Goal: Task Accomplishment & Management: Use online tool/utility

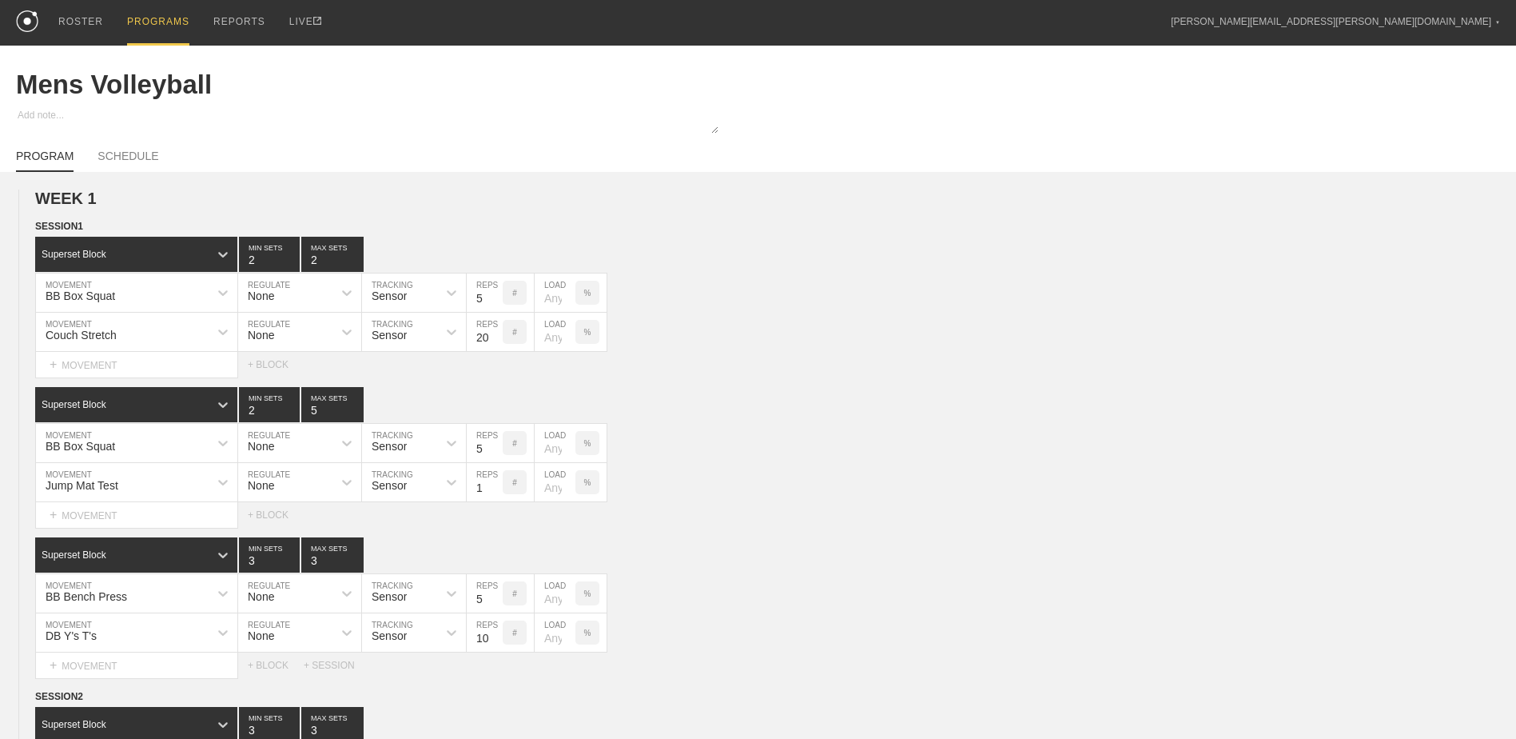
click at [145, 22] on div "PROGRAMS" at bounding box center [158, 23] width 62 height 46
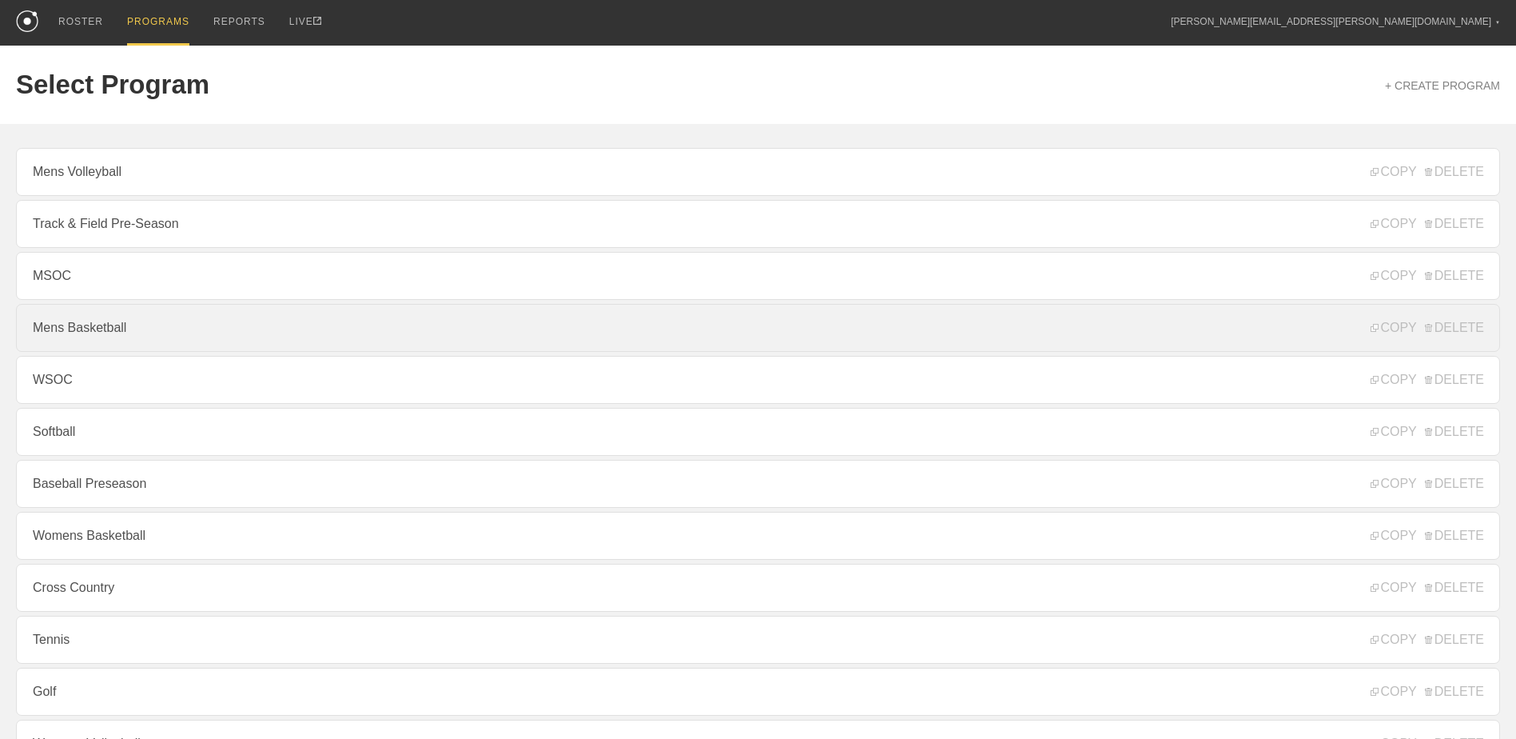
click at [139, 340] on link "Mens Basketball" at bounding box center [758, 328] width 1484 height 48
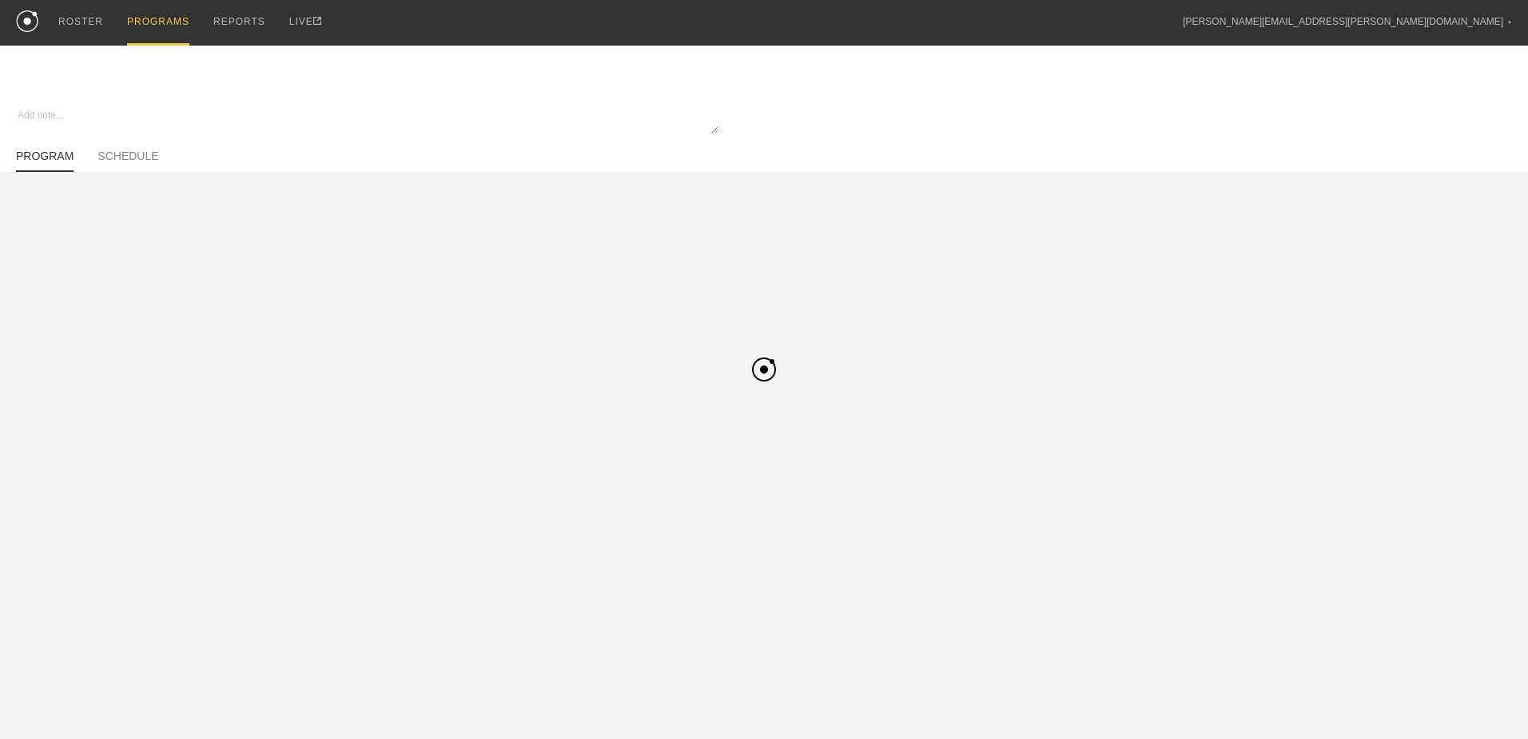
type textarea "x"
type input "Mens Basketball"
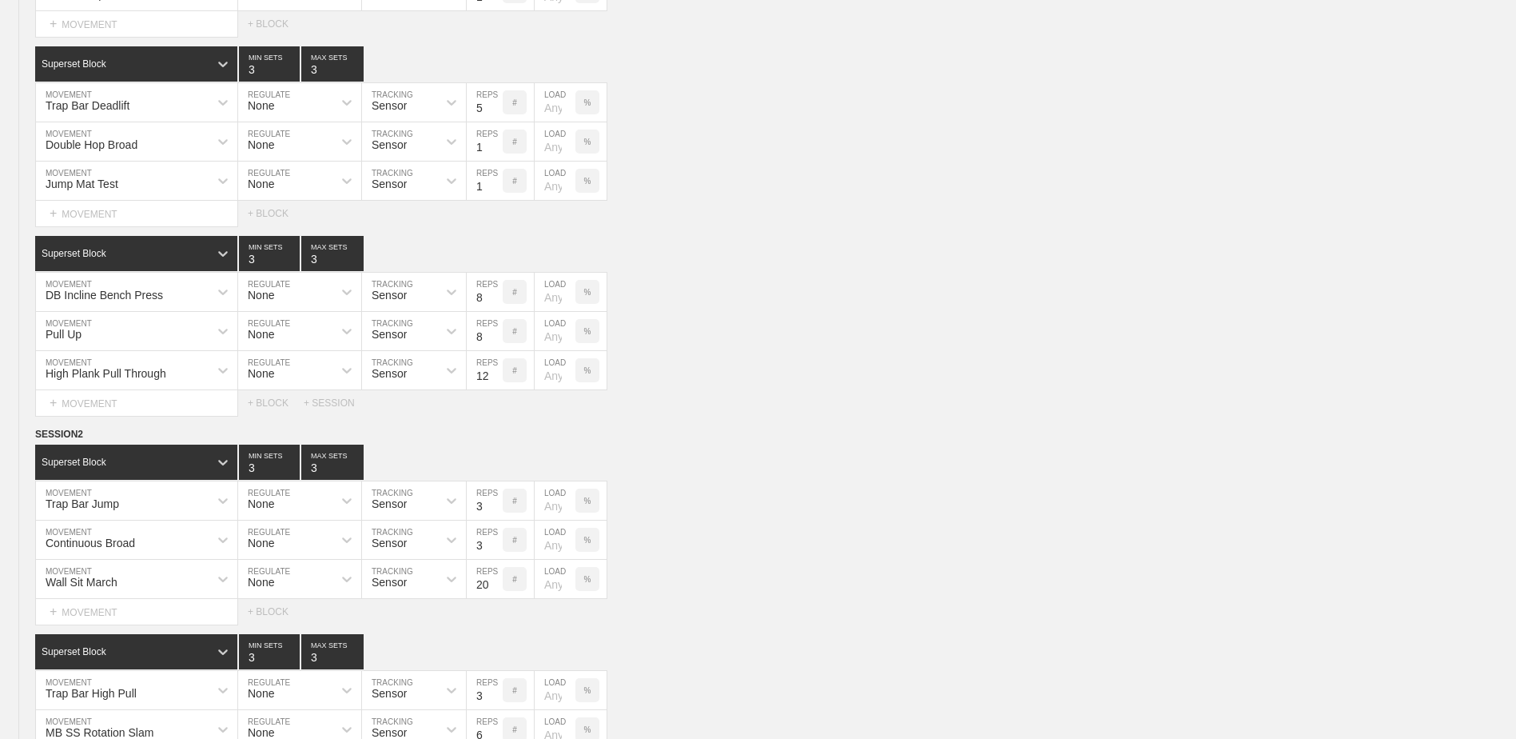
scroll to position [2040, 0]
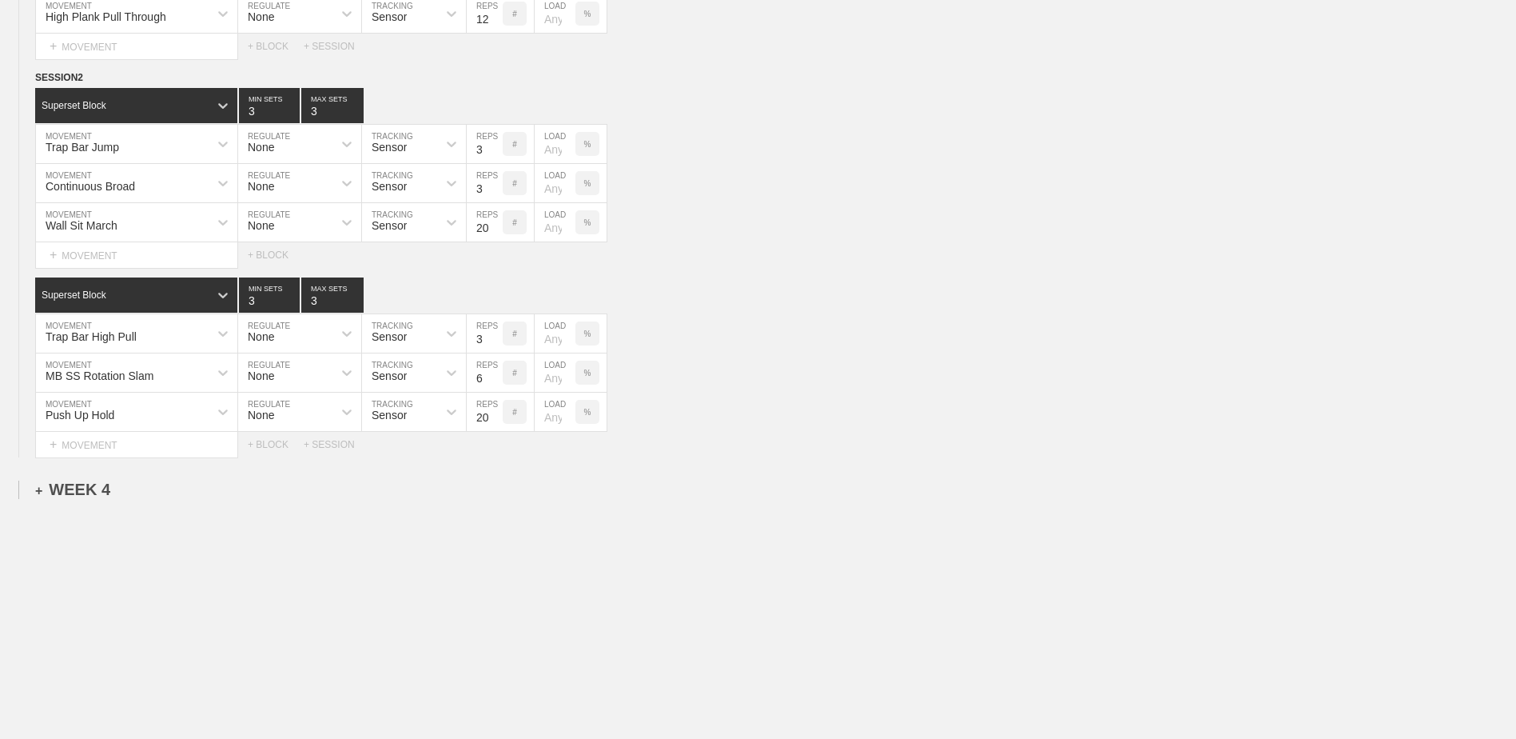
click at [98, 490] on div "+ WEEK 4" at bounding box center [72, 489] width 75 height 18
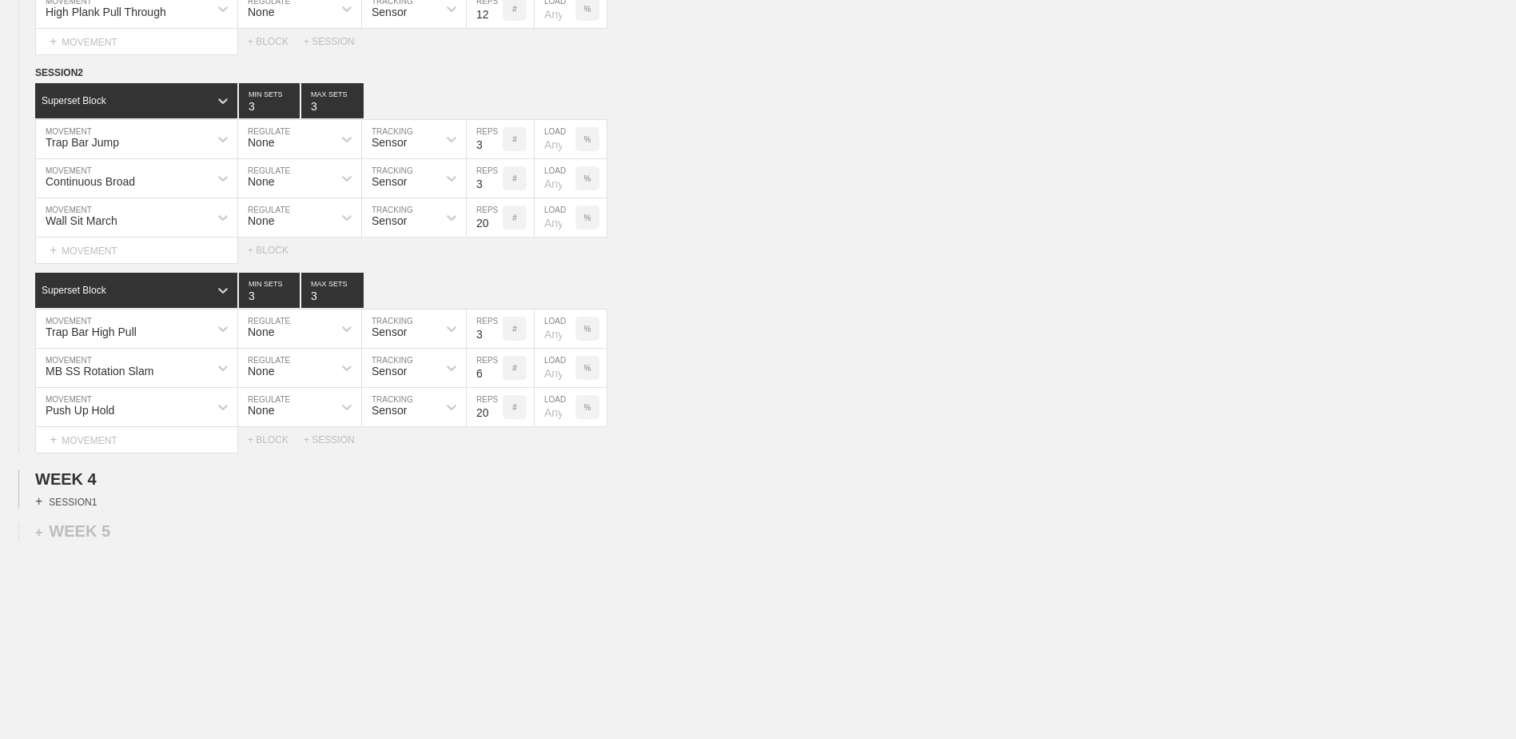
click at [84, 507] on div "+ SESSION 1" at bounding box center [66, 501] width 62 height 14
click at [173, 540] on div "+ BLOCK" at bounding box center [135, 530] width 201 height 26
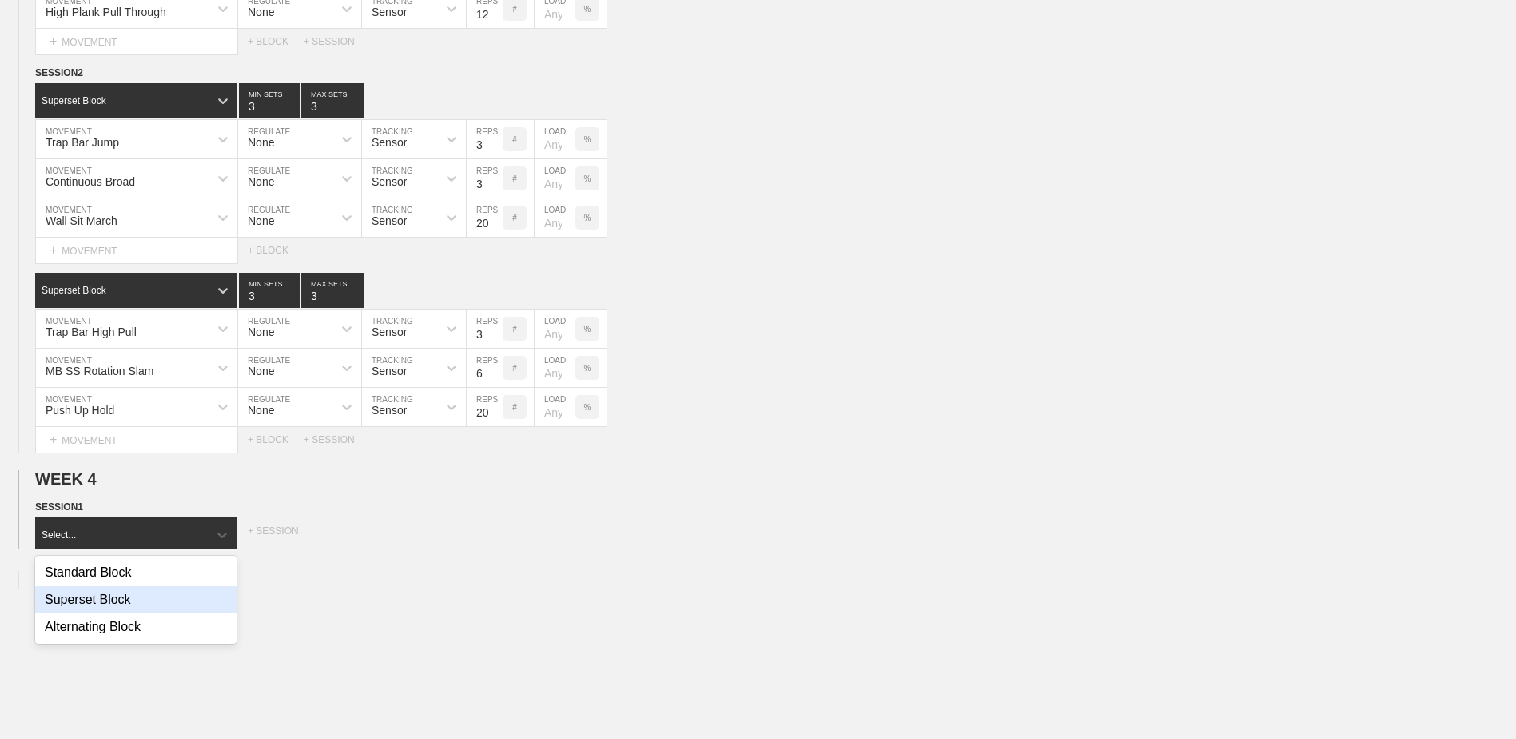
click at [172, 605] on div "Superset Block" at bounding box center [135, 599] width 201 height 27
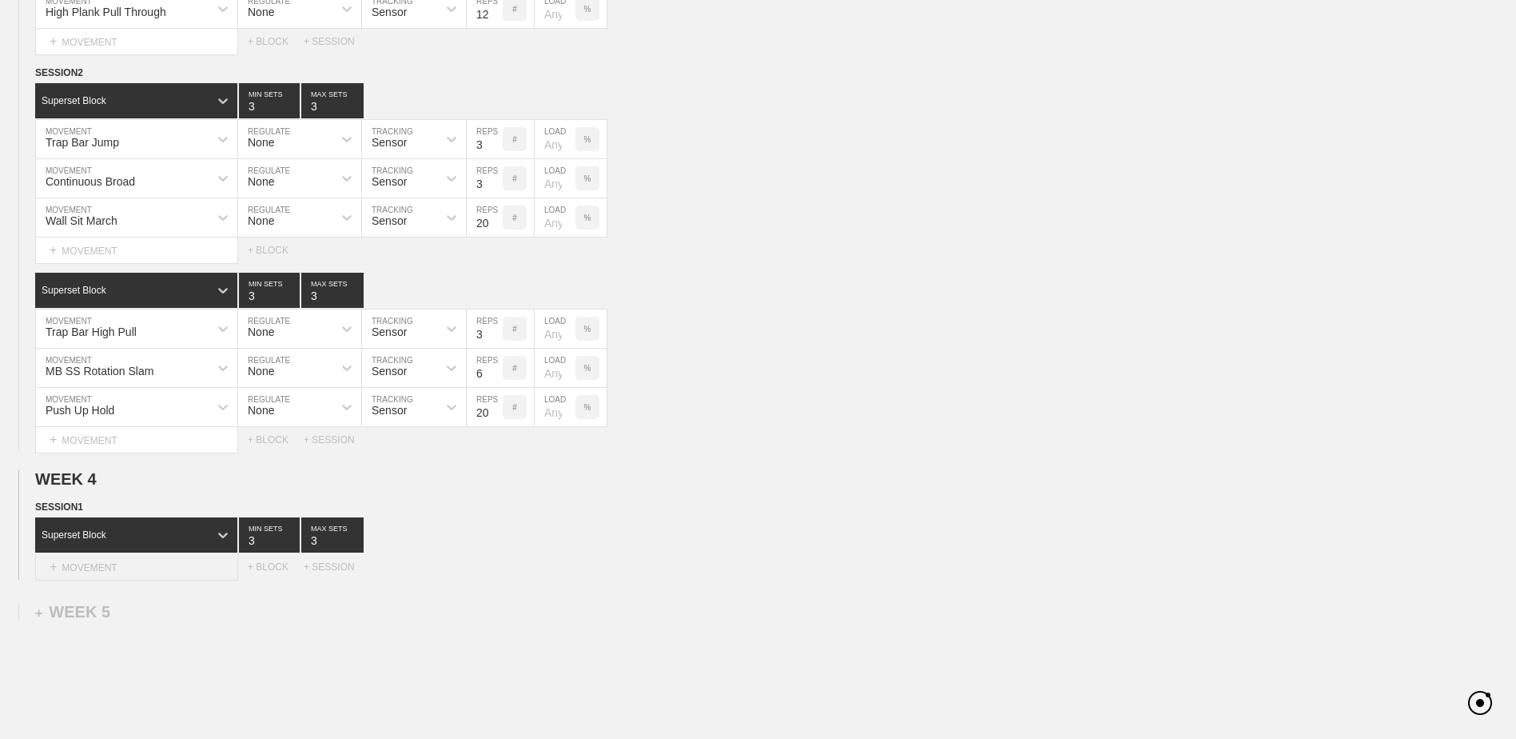
click at [159, 560] on div "+ MOVEMENT" at bounding box center [136, 567] width 203 height 26
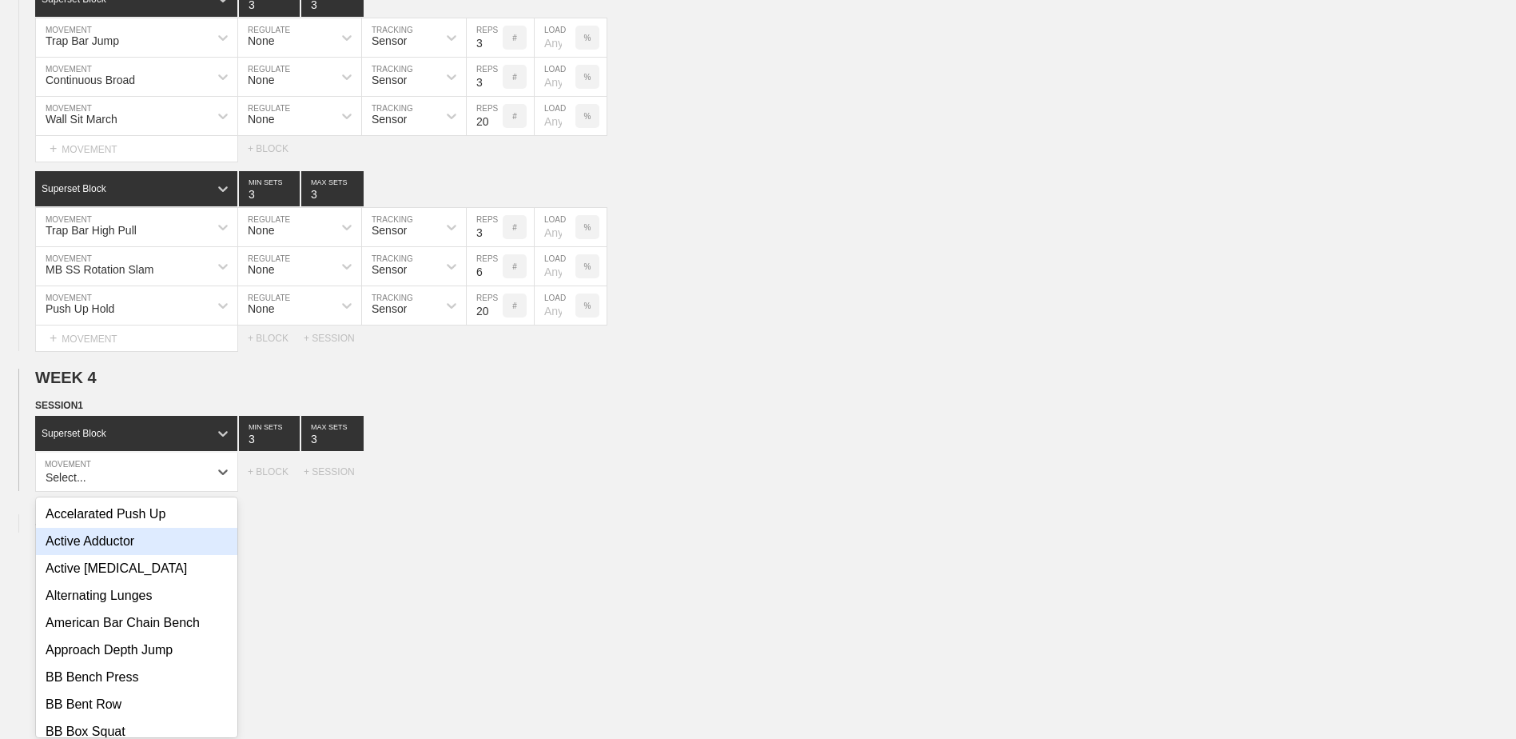
scroll to position [2151, 0]
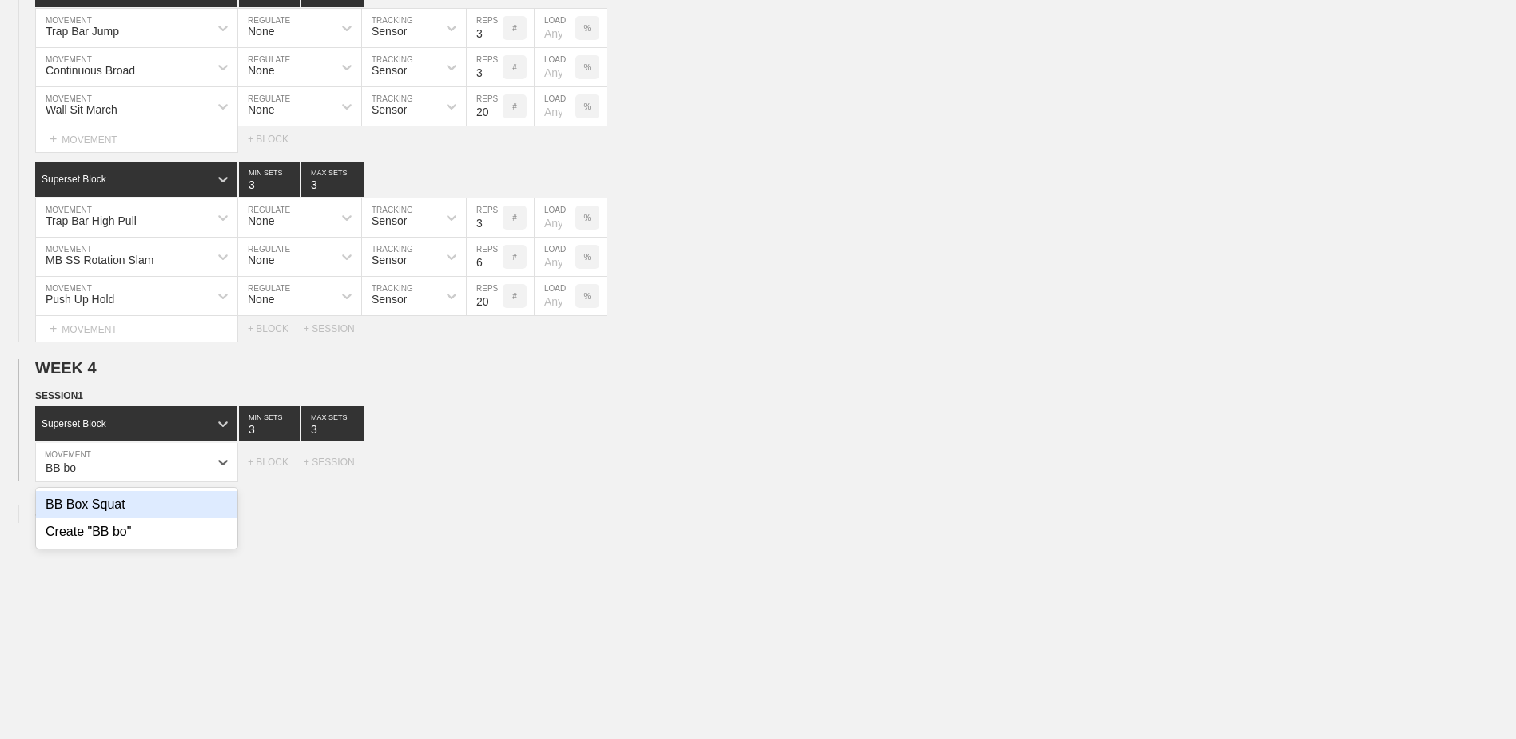
click at [132, 512] on div "BB Box Squat" at bounding box center [136, 504] width 201 height 27
type input "BB bo"
click at [497, 472] on input "9" at bounding box center [485, 462] width 36 height 38
click at [496, 474] on input "8" at bounding box center [485, 462] width 36 height 38
click at [496, 474] on input "7" at bounding box center [485, 462] width 36 height 38
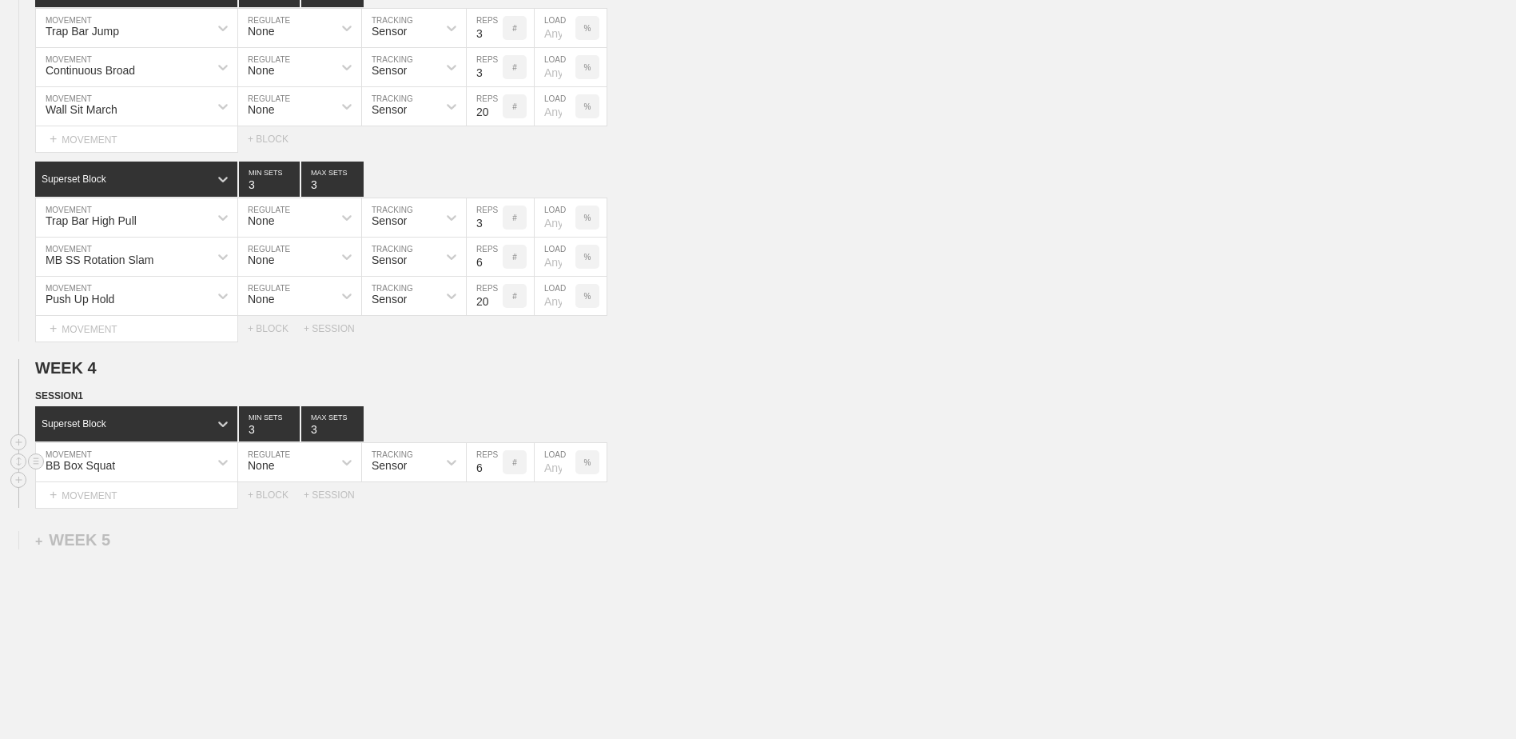
click at [496, 474] on input "6" at bounding box center [485, 462] width 36 height 38
type input "5"
click at [496, 474] on input "5" at bounding box center [485, 462] width 36 height 38
click at [207, 498] on div "+ MOVEMENT" at bounding box center [136, 495] width 203 height 26
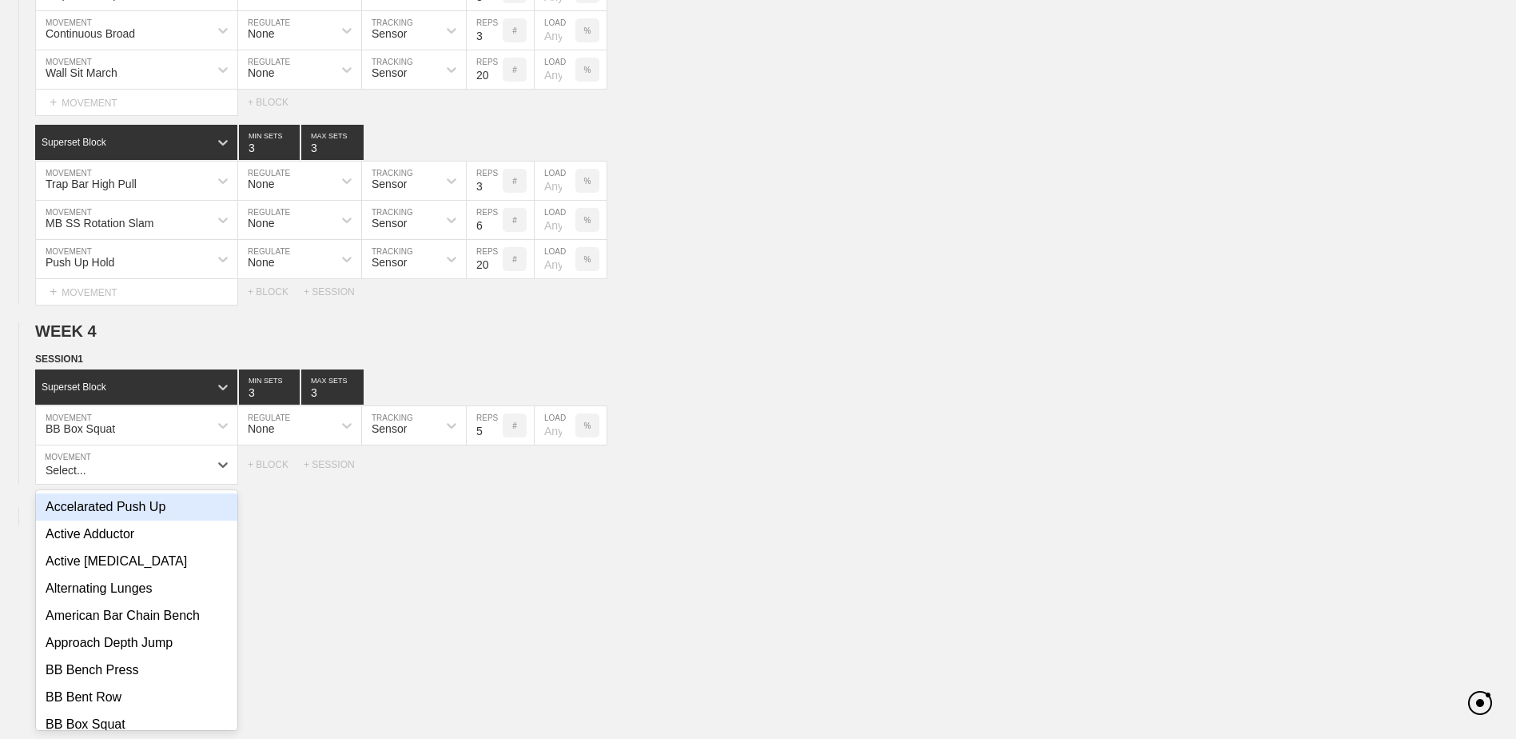
scroll to position [2190, 0]
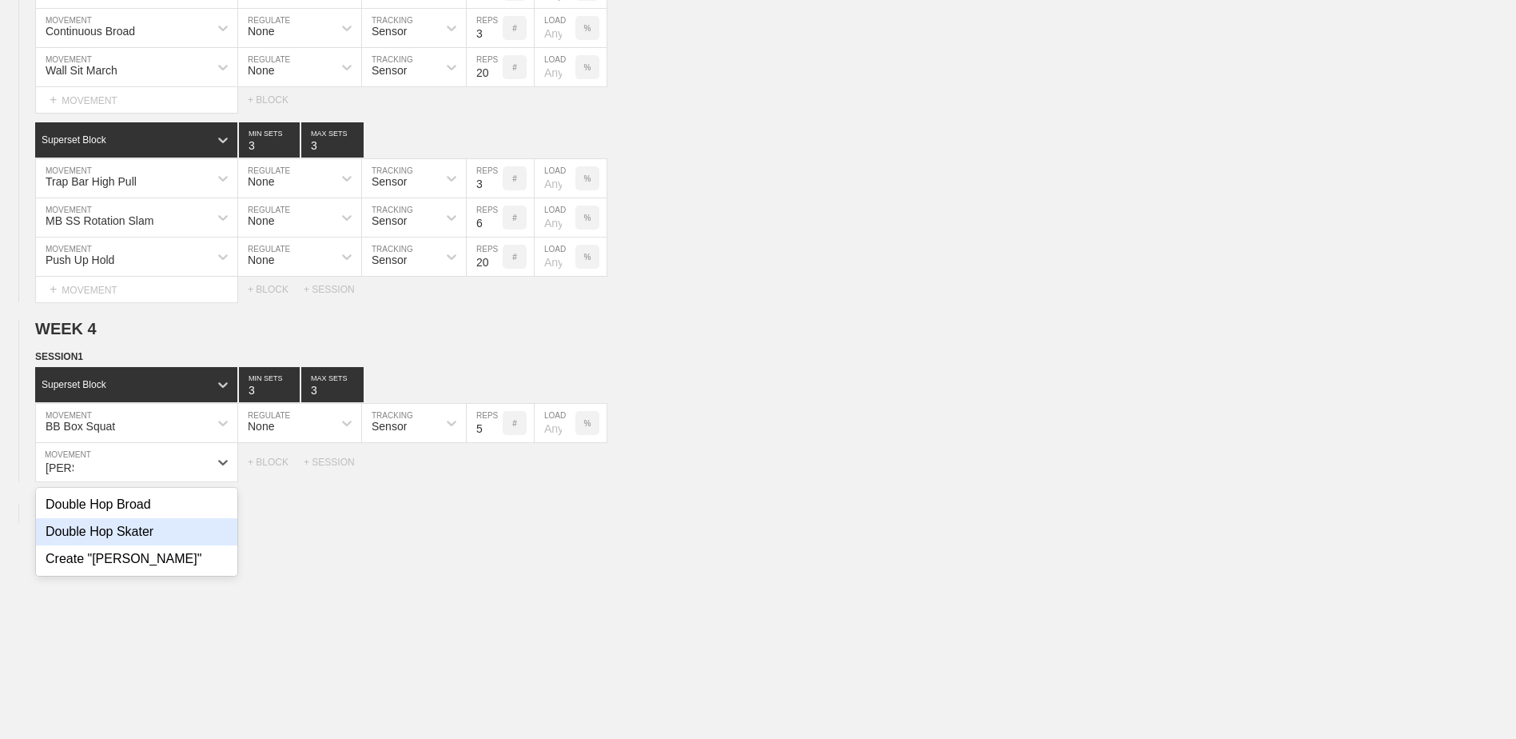
click at [169, 543] on div "Double Hop Skater" at bounding box center [136, 531] width 201 height 27
type input "[PERSON_NAME]"
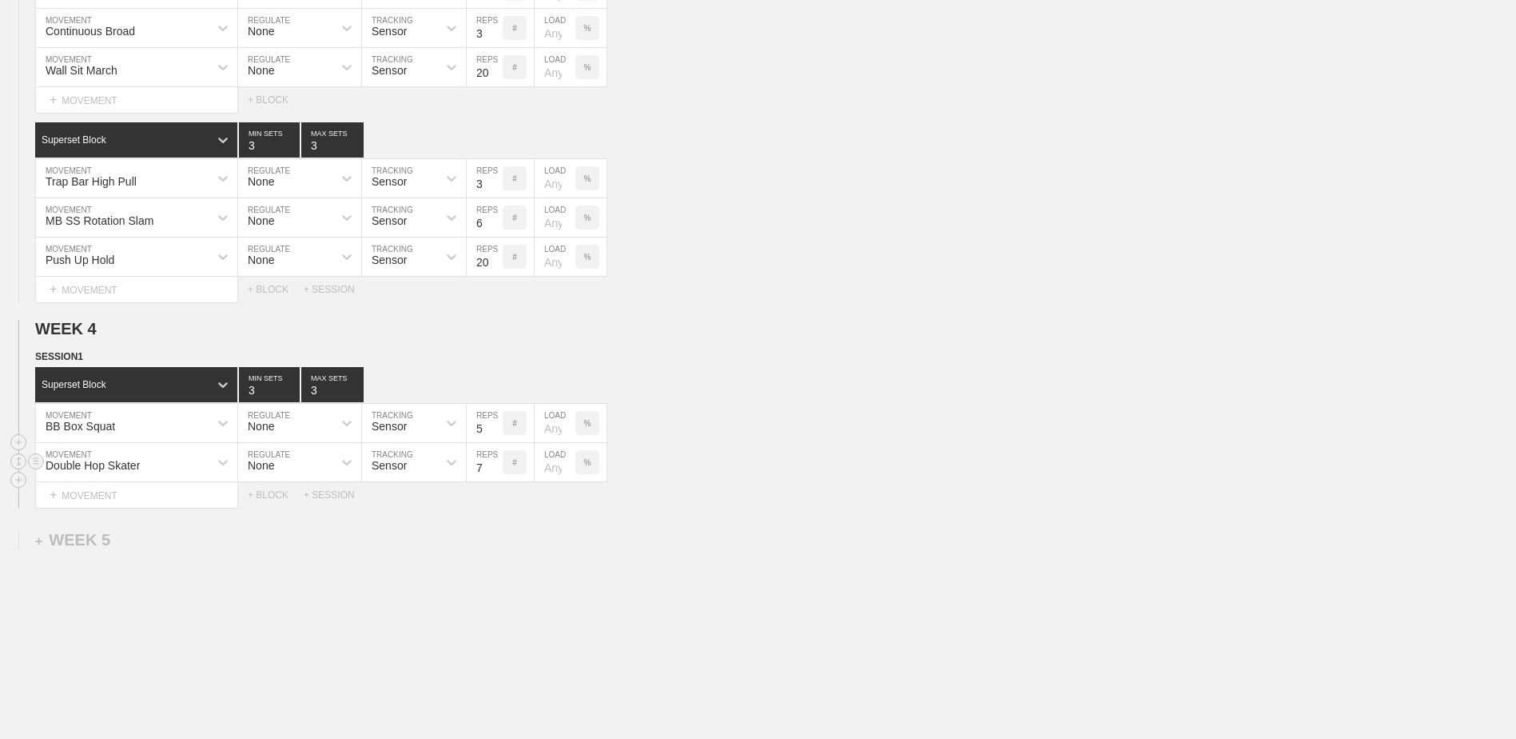
click at [493, 474] on input "7" at bounding box center [485, 462] width 36 height 38
click at [493, 474] on input "6" at bounding box center [485, 462] width 36 height 38
click at [493, 474] on input "5" at bounding box center [485, 462] width 36 height 38
click at [493, 474] on input "4" at bounding box center [485, 462] width 36 height 38
click at [493, 474] on input "3" at bounding box center [485, 462] width 36 height 38
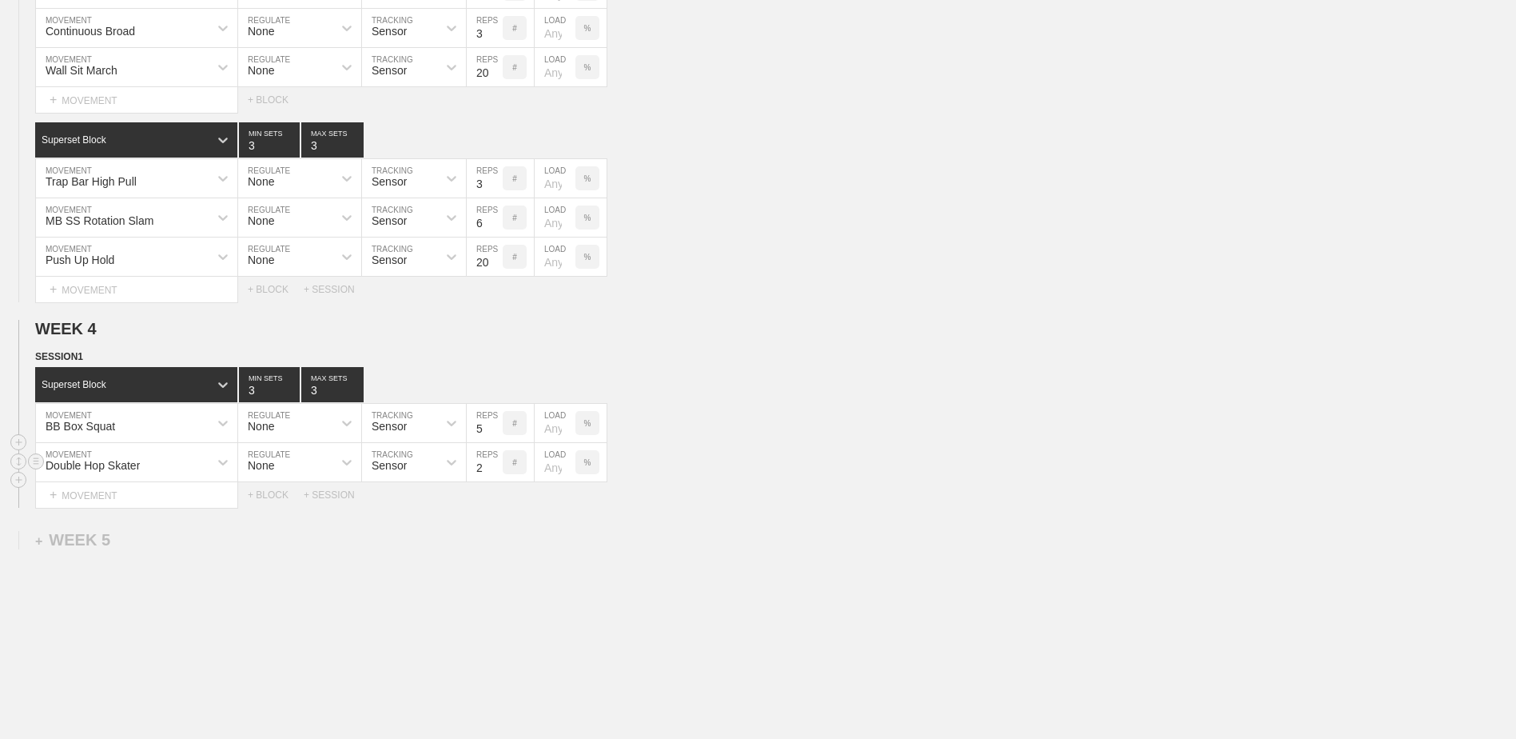
click at [493, 474] on input "2" at bounding box center [485, 462] width 36 height 38
type input "1"
click at [493, 474] on input "1" at bounding box center [485, 462] width 36 height 38
click at [265, 500] on div "+ BLOCK" at bounding box center [276, 494] width 56 height 11
click at [152, 568] on div "+ MOVEMENT" at bounding box center [136, 567] width 203 height 26
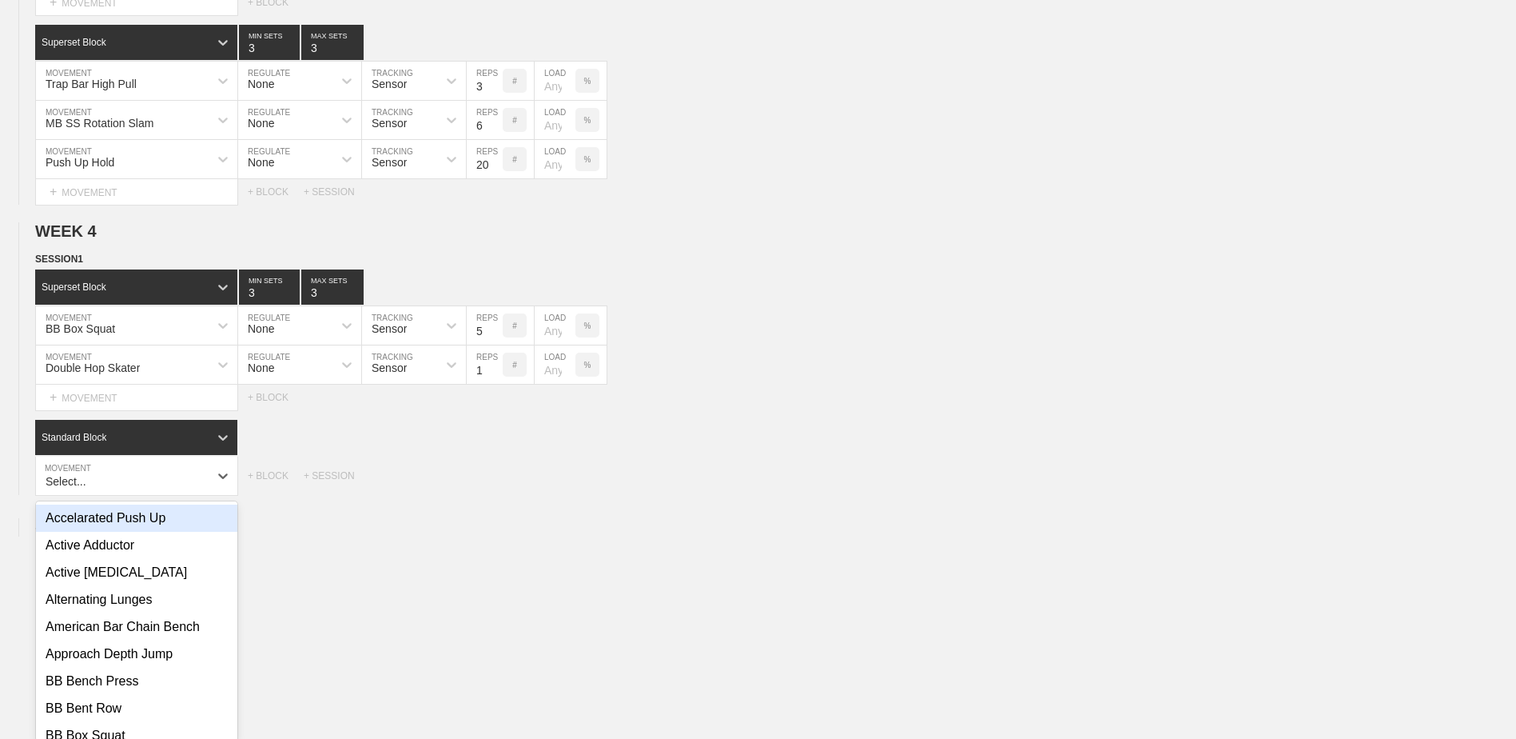
scroll to position [2301, 0]
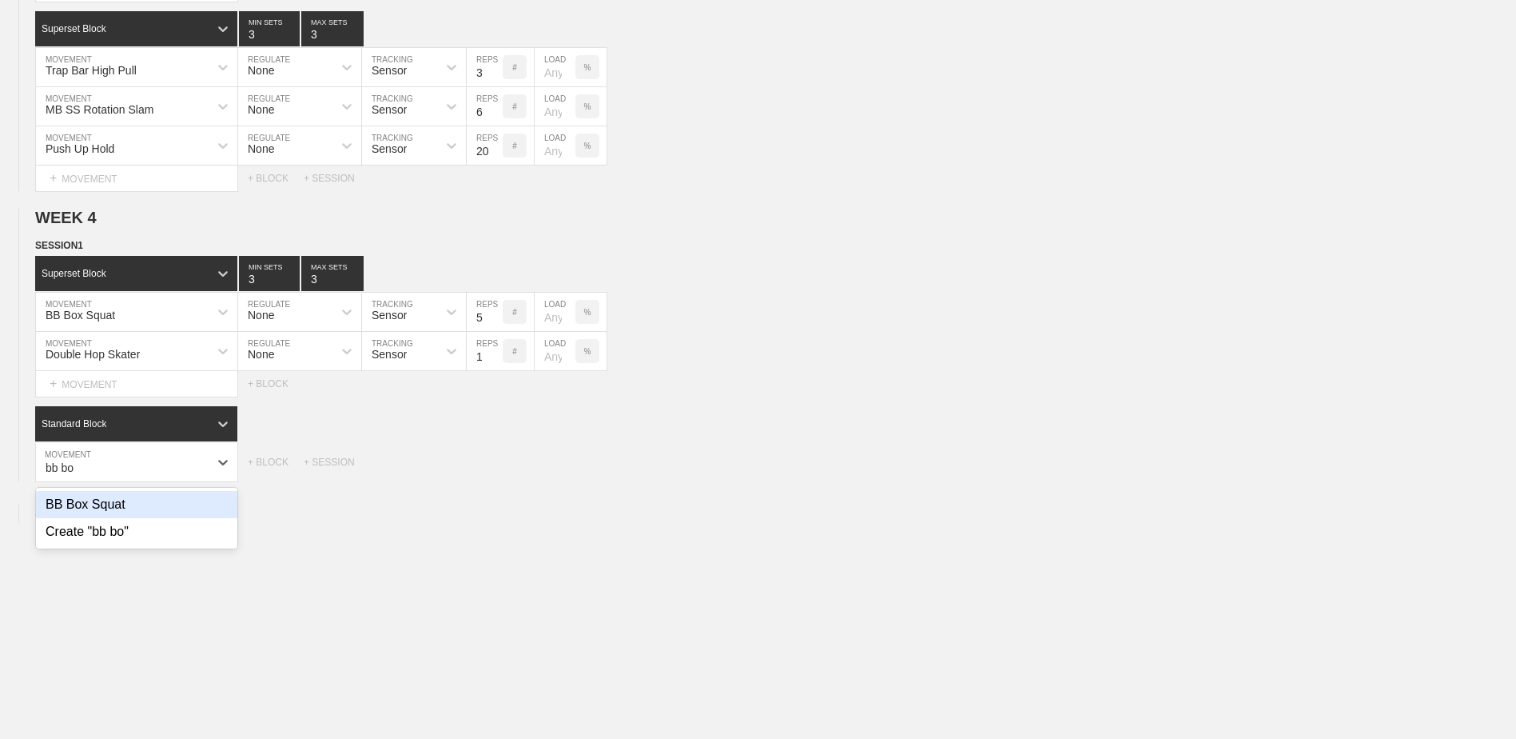
click at [129, 513] on div "BB Box Squat" at bounding box center [136, 504] width 201 height 27
type input "bb bo"
click at [133, 503] on div "+ MOVEMENT" at bounding box center [136, 495] width 203 height 26
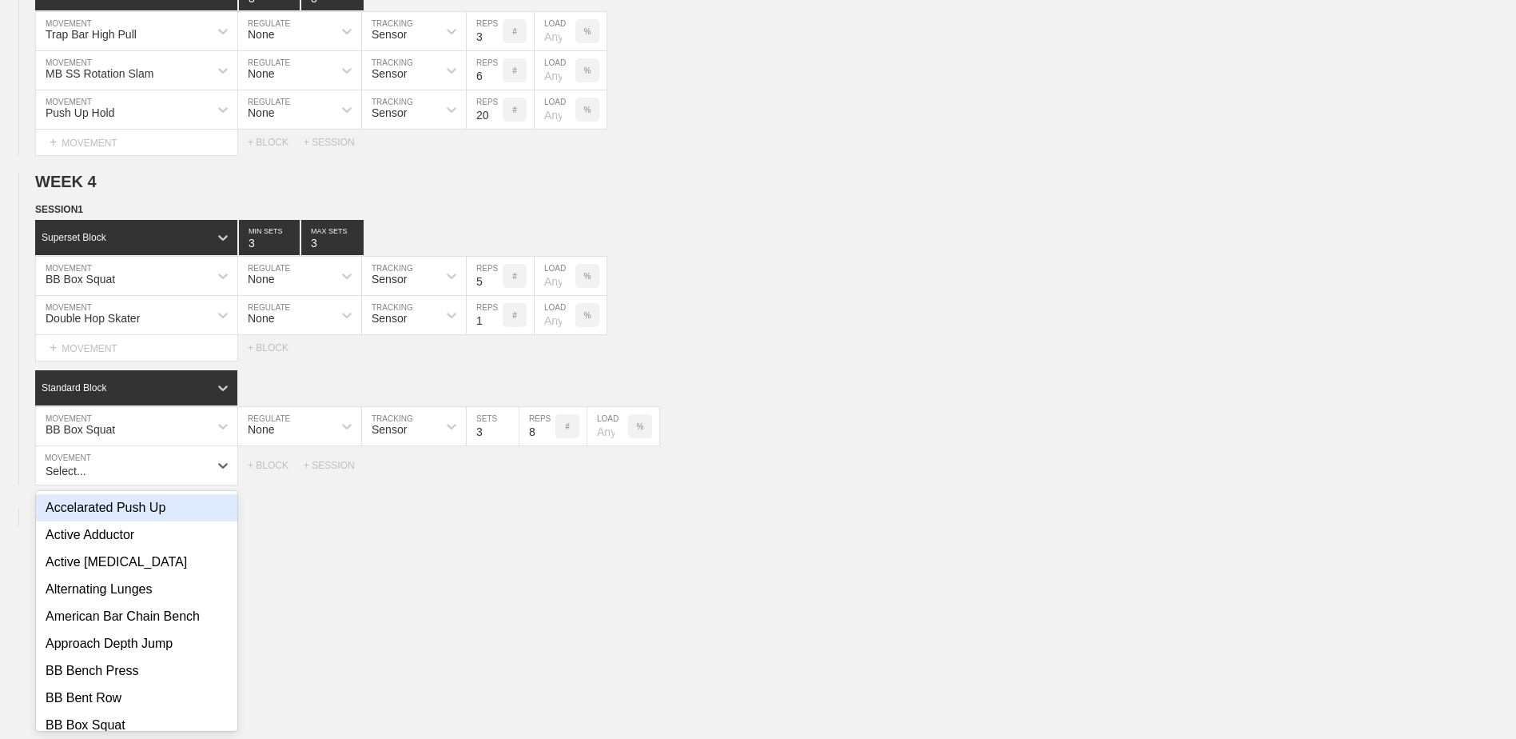
scroll to position [2340, 0]
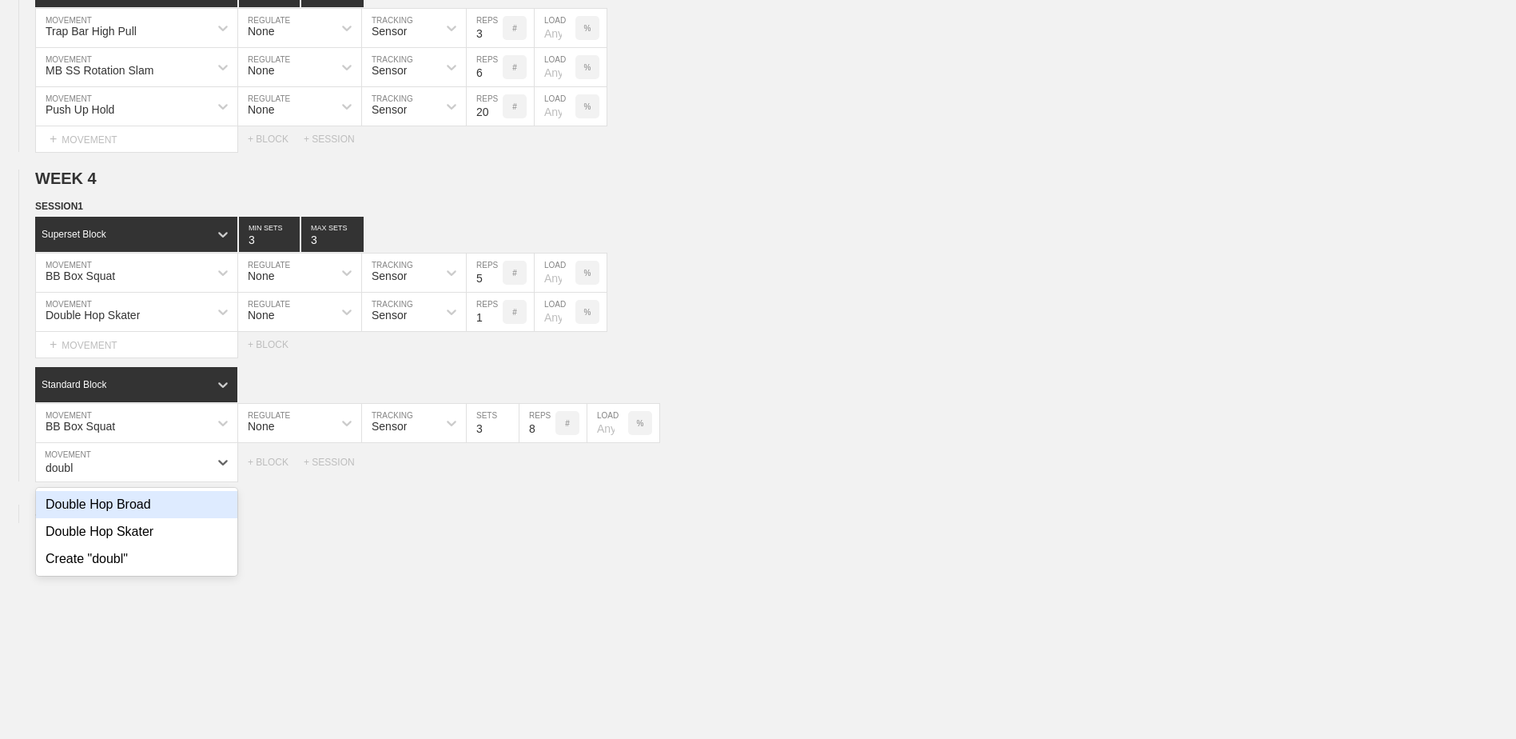
click at [133, 503] on div "Double Hop Broad" at bounding box center [136, 504] width 201 height 27
type input "doubl"
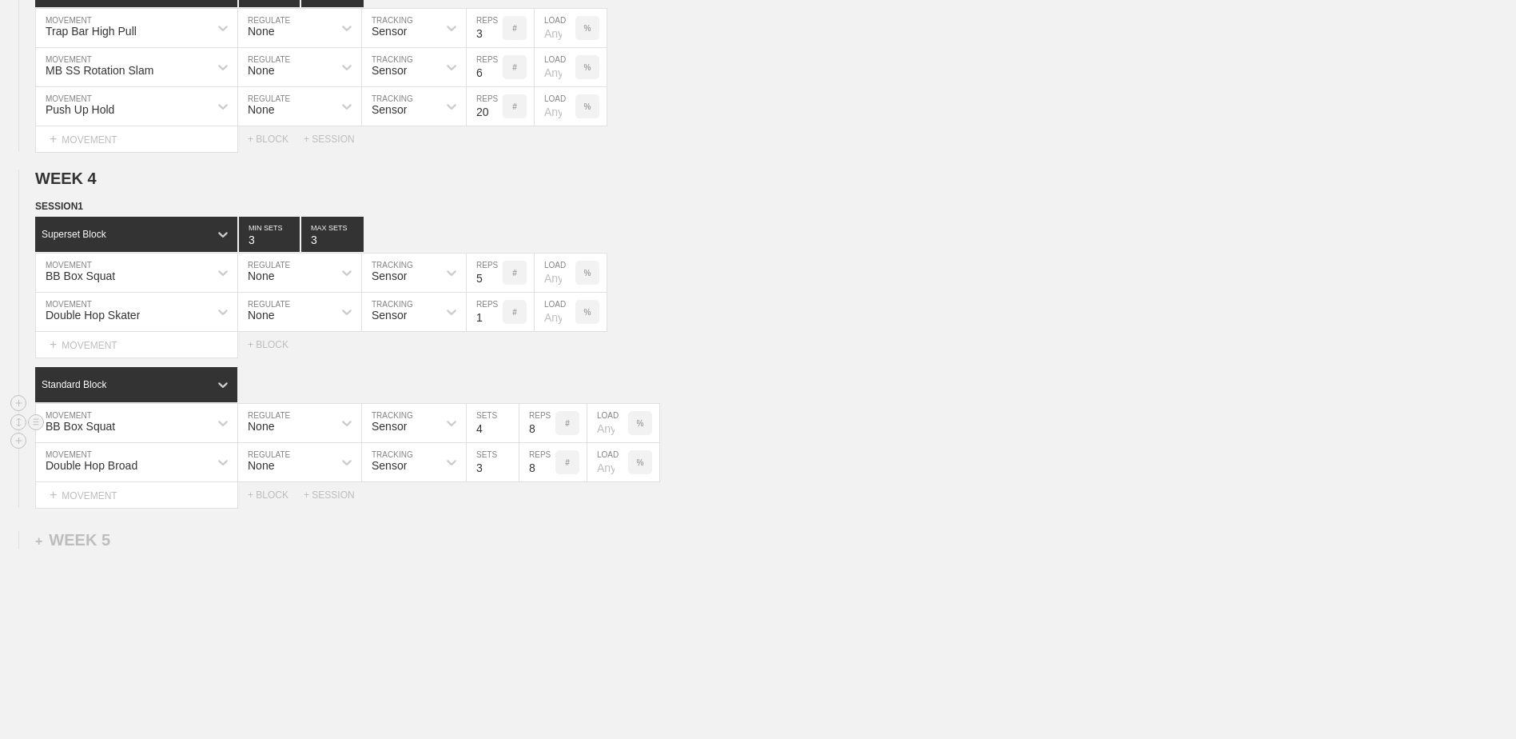
click at [513, 428] on input "4" at bounding box center [493, 423] width 52 height 38
type input "5"
click at [513, 427] on input "5" at bounding box center [493, 423] width 52 height 38
click at [102, 390] on div "Standard Block" at bounding box center [74, 384] width 65 height 11
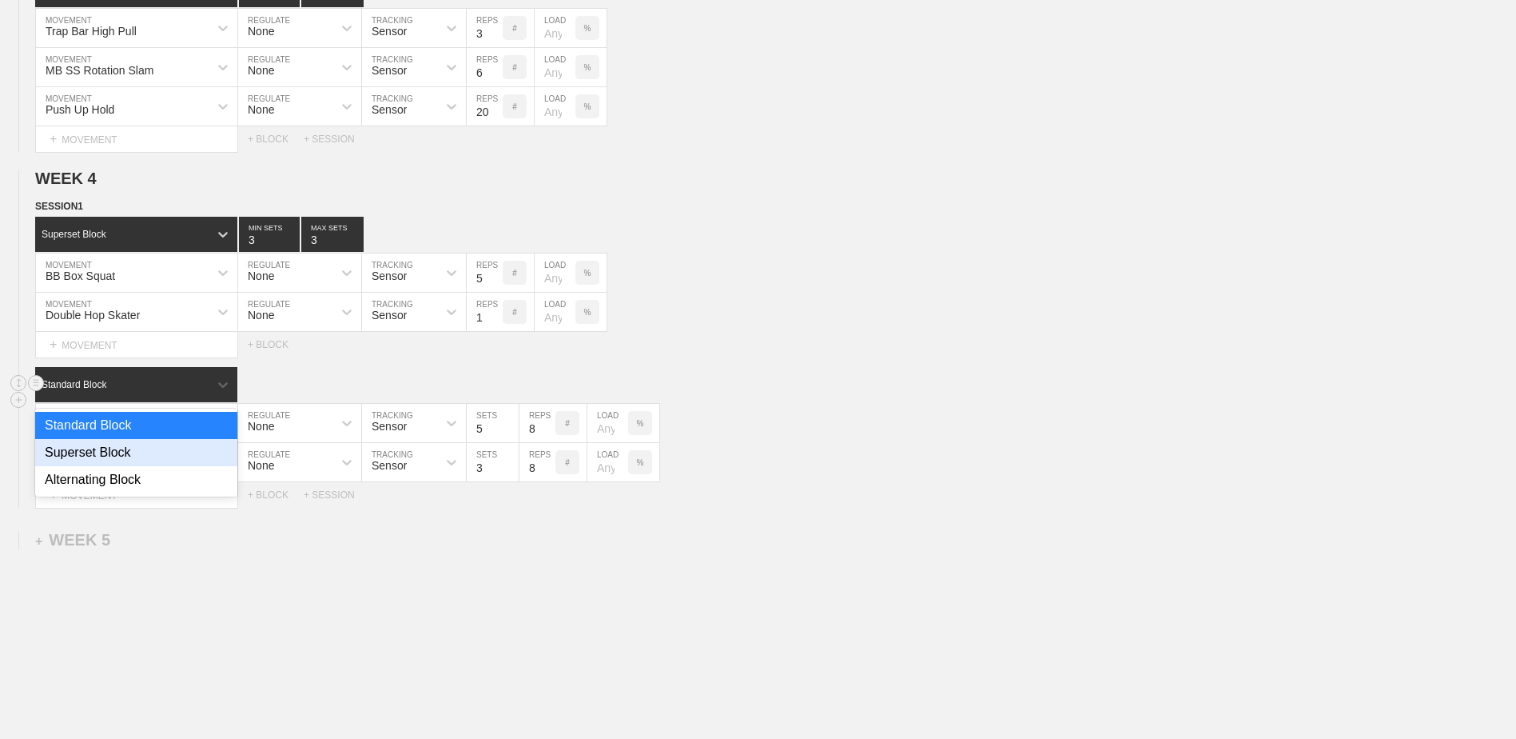
click at [115, 464] on div "Superset Block" at bounding box center [136, 452] width 202 height 27
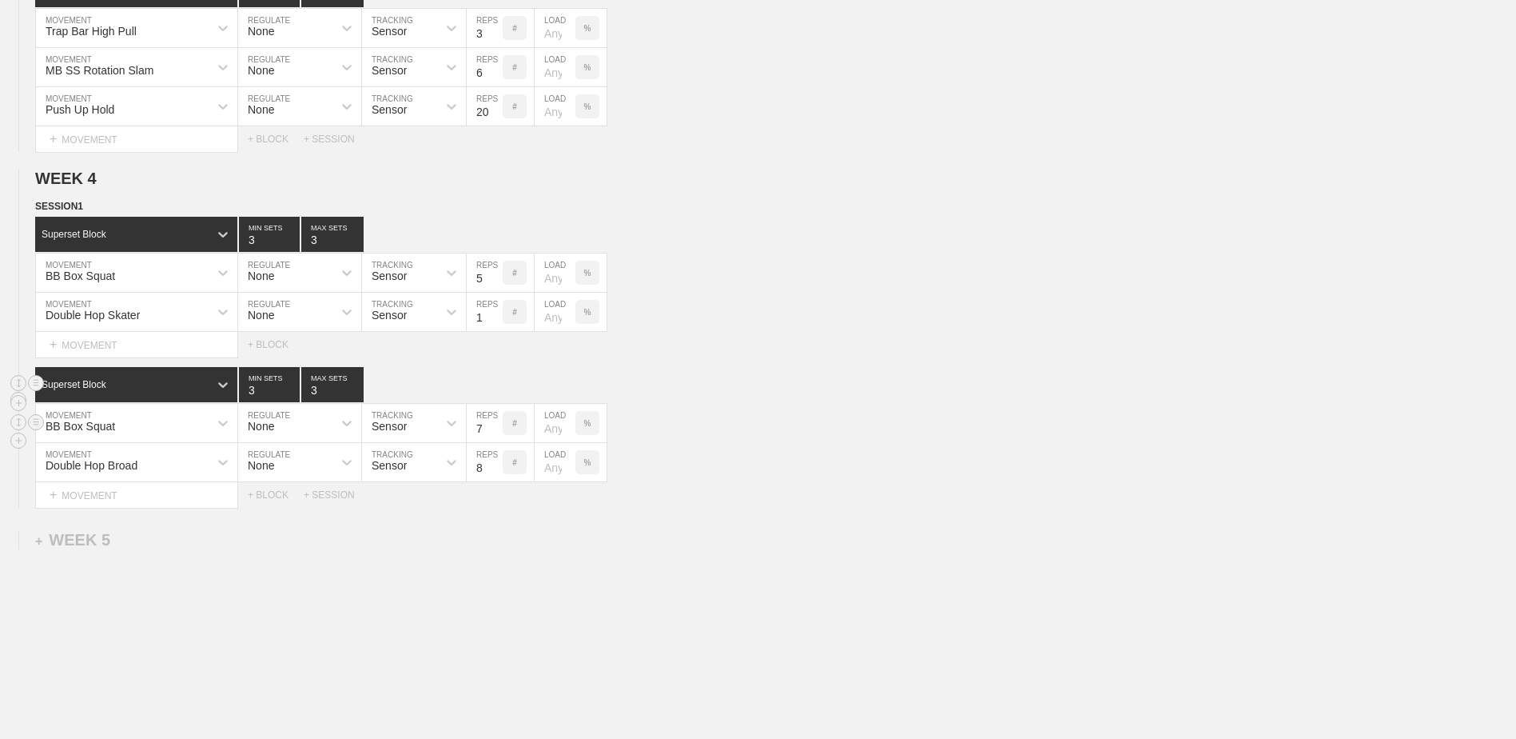
click at [492, 434] on input "7" at bounding box center [485, 423] width 36 height 38
click at [492, 434] on input "6" at bounding box center [485, 423] width 36 height 38
type input "5"
click at [492, 434] on input "5" at bounding box center [485, 423] width 36 height 38
click at [493, 473] on input "7" at bounding box center [485, 462] width 36 height 38
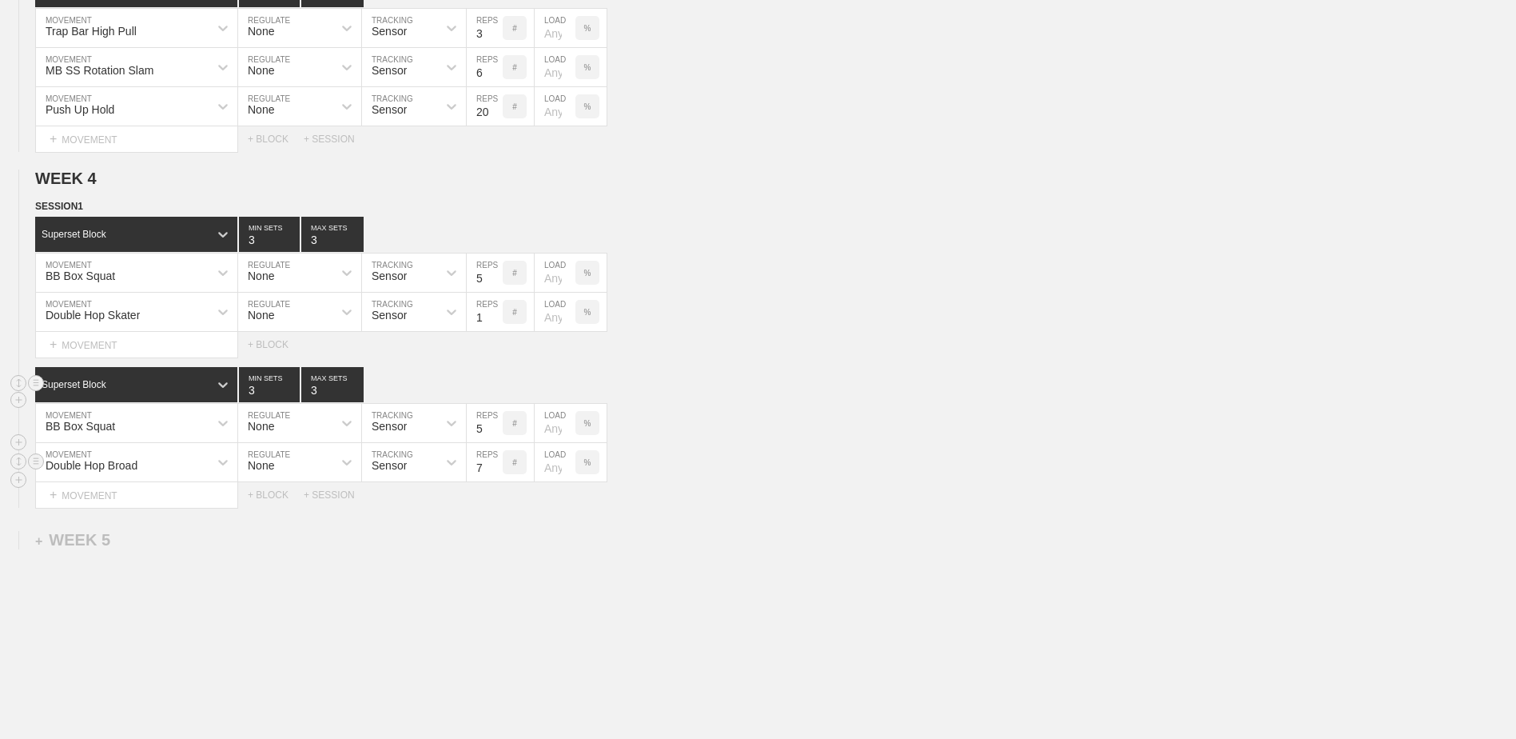
click at [493, 473] on input "6" at bounding box center [485, 462] width 36 height 38
click at [493, 473] on input "5" at bounding box center [485, 462] width 36 height 38
click at [493, 473] on input "4" at bounding box center [485, 462] width 36 height 38
click at [493, 473] on input "3" at bounding box center [485, 462] width 36 height 38
click at [493, 473] on input "2" at bounding box center [485, 462] width 36 height 38
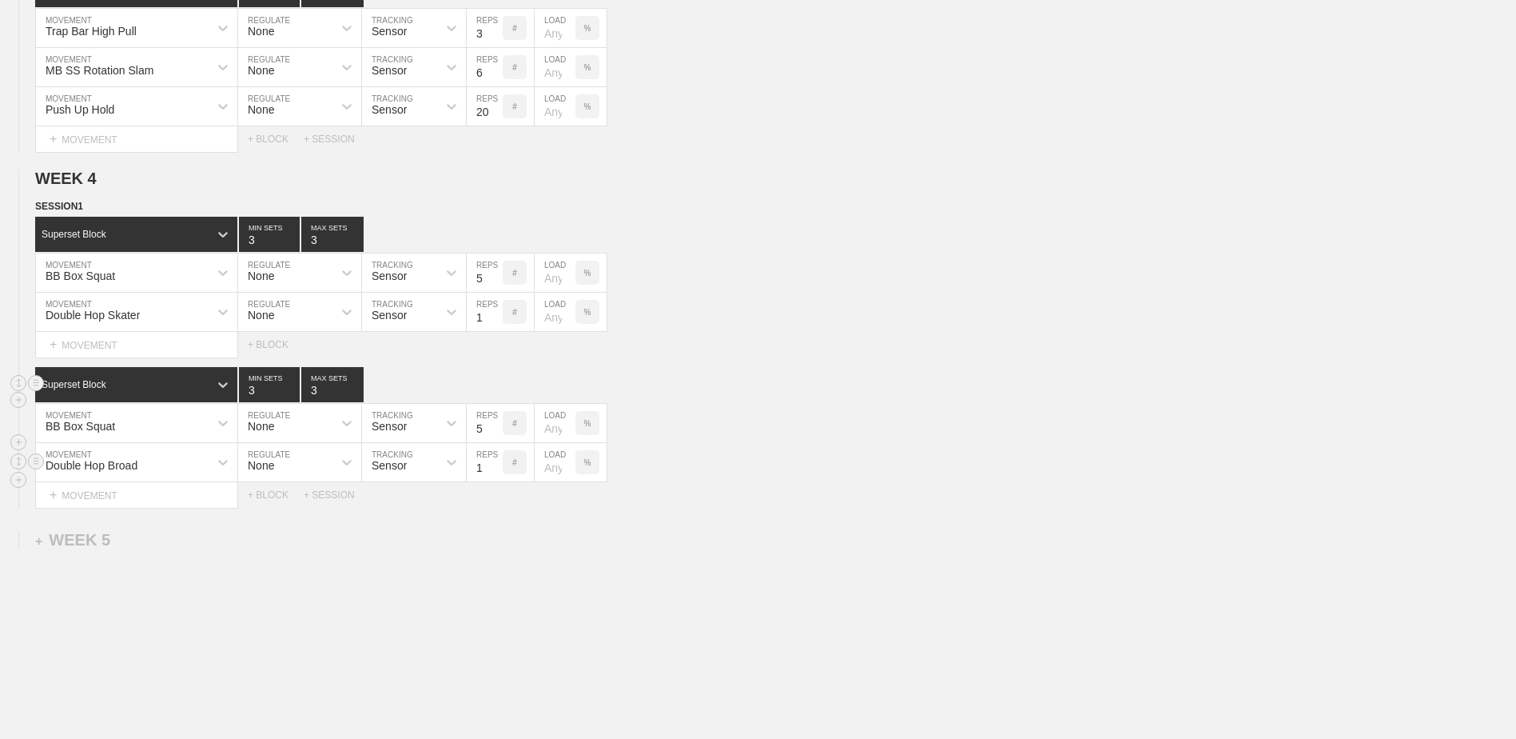
type input "1"
click at [493, 473] on input "1" at bounding box center [485, 462] width 36 height 38
click at [132, 500] on div "+ MOVEMENT" at bounding box center [136, 495] width 203 height 26
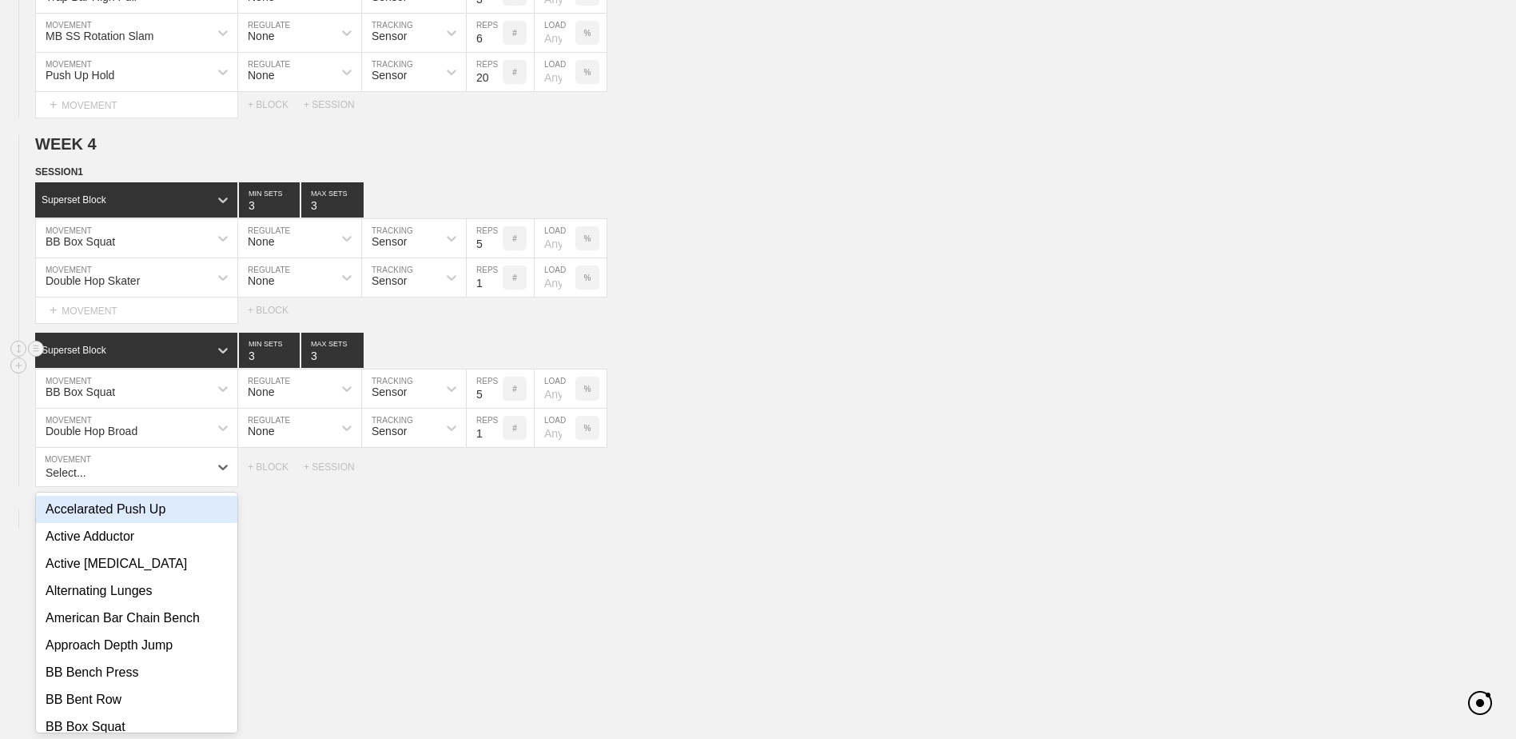
scroll to position [2379, 0]
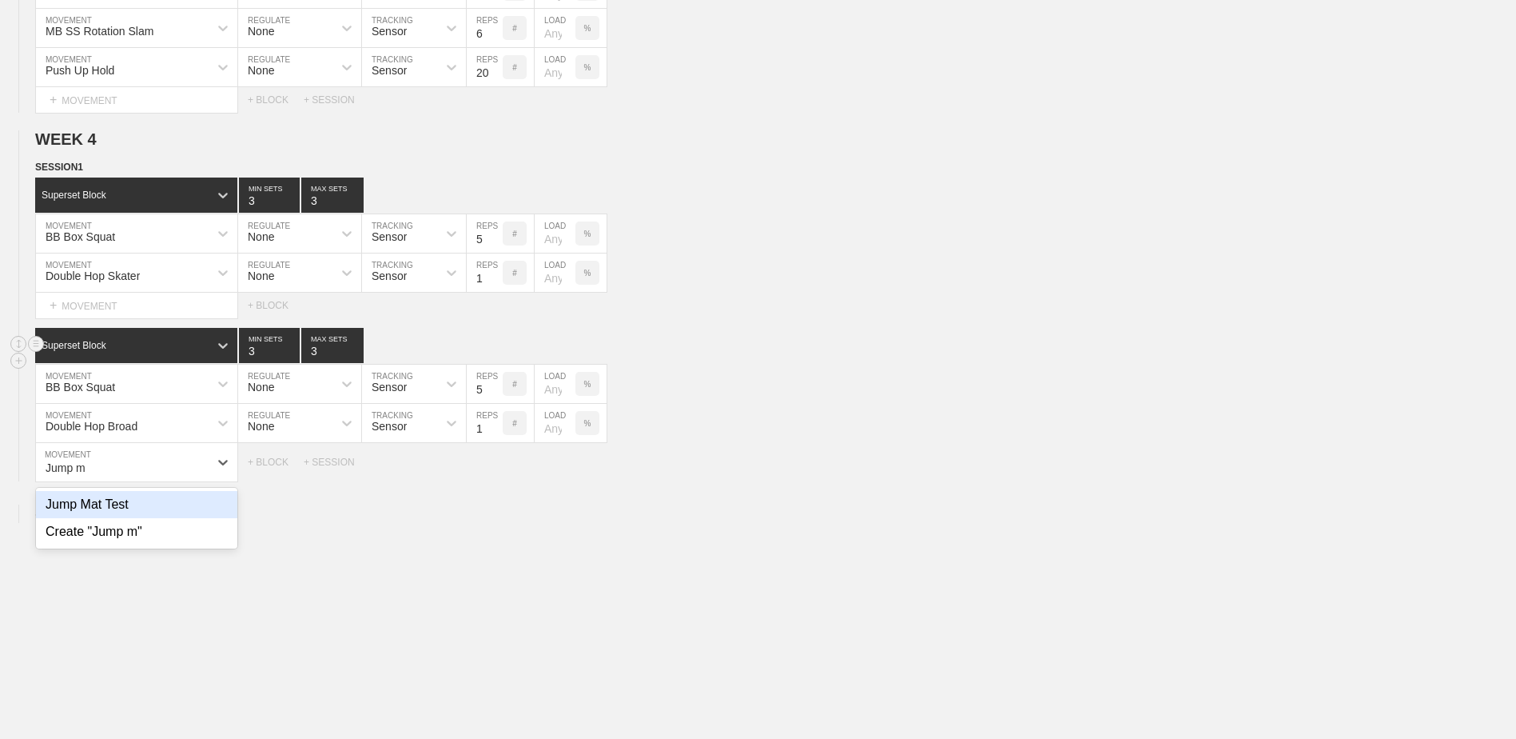
click at [132, 500] on div "Jump Mat Test" at bounding box center [136, 504] width 201 height 27
type input "Jump m"
click at [494, 476] on input "7" at bounding box center [485, 462] width 36 height 38
click at [494, 476] on input "6" at bounding box center [485, 462] width 36 height 38
click at [493, 476] on input "5" at bounding box center [485, 462] width 36 height 38
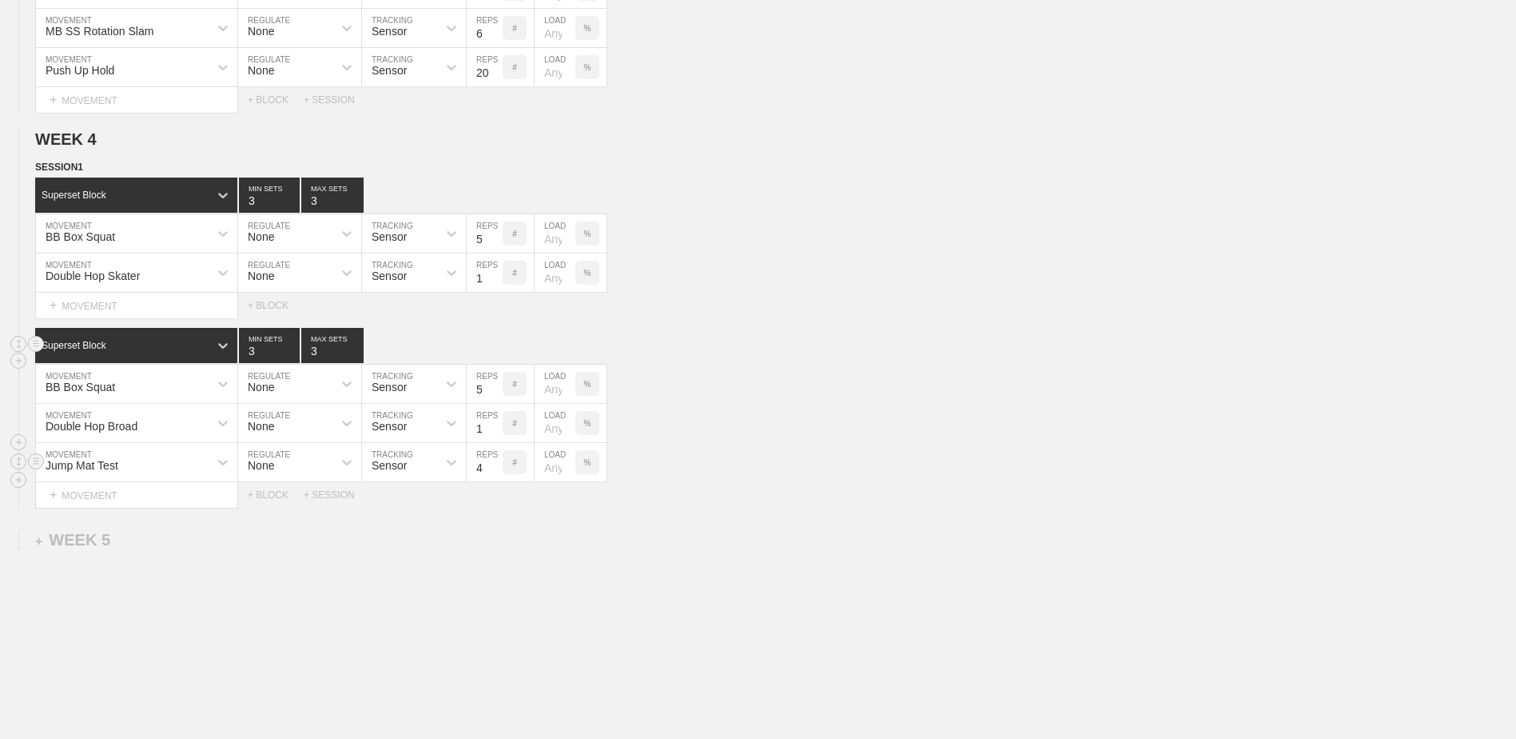
click at [493, 476] on input "4" at bounding box center [485, 462] width 36 height 38
click at [493, 476] on input "3" at bounding box center [485, 462] width 36 height 38
click at [493, 476] on input "2" at bounding box center [485, 462] width 36 height 38
type input "1"
click at [493, 476] on input "1" at bounding box center [485, 462] width 36 height 38
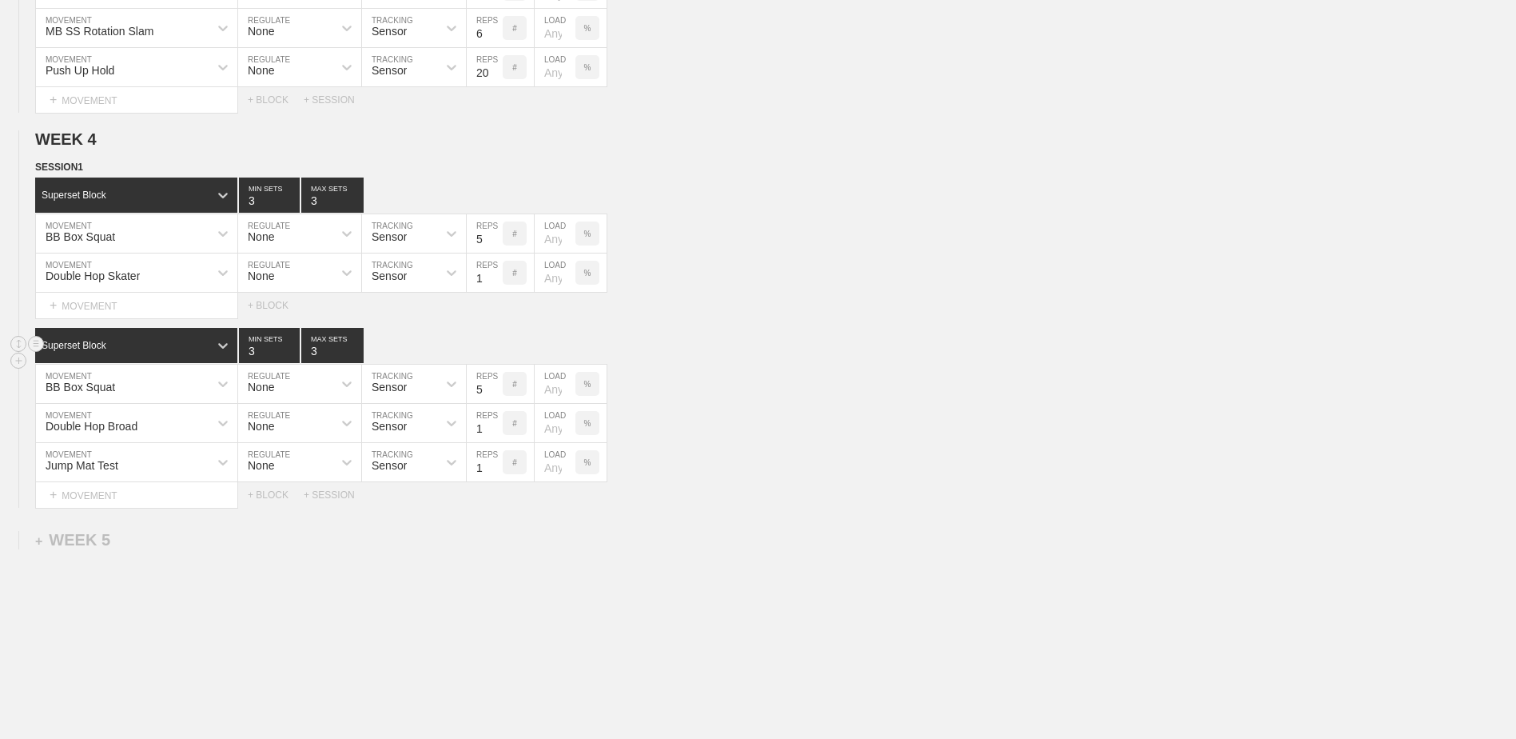
click at [274, 500] on div "+ BLOCK" at bounding box center [276, 494] width 56 height 11
click at [156, 541] on div "Standard Block" at bounding box center [121, 535] width 173 height 14
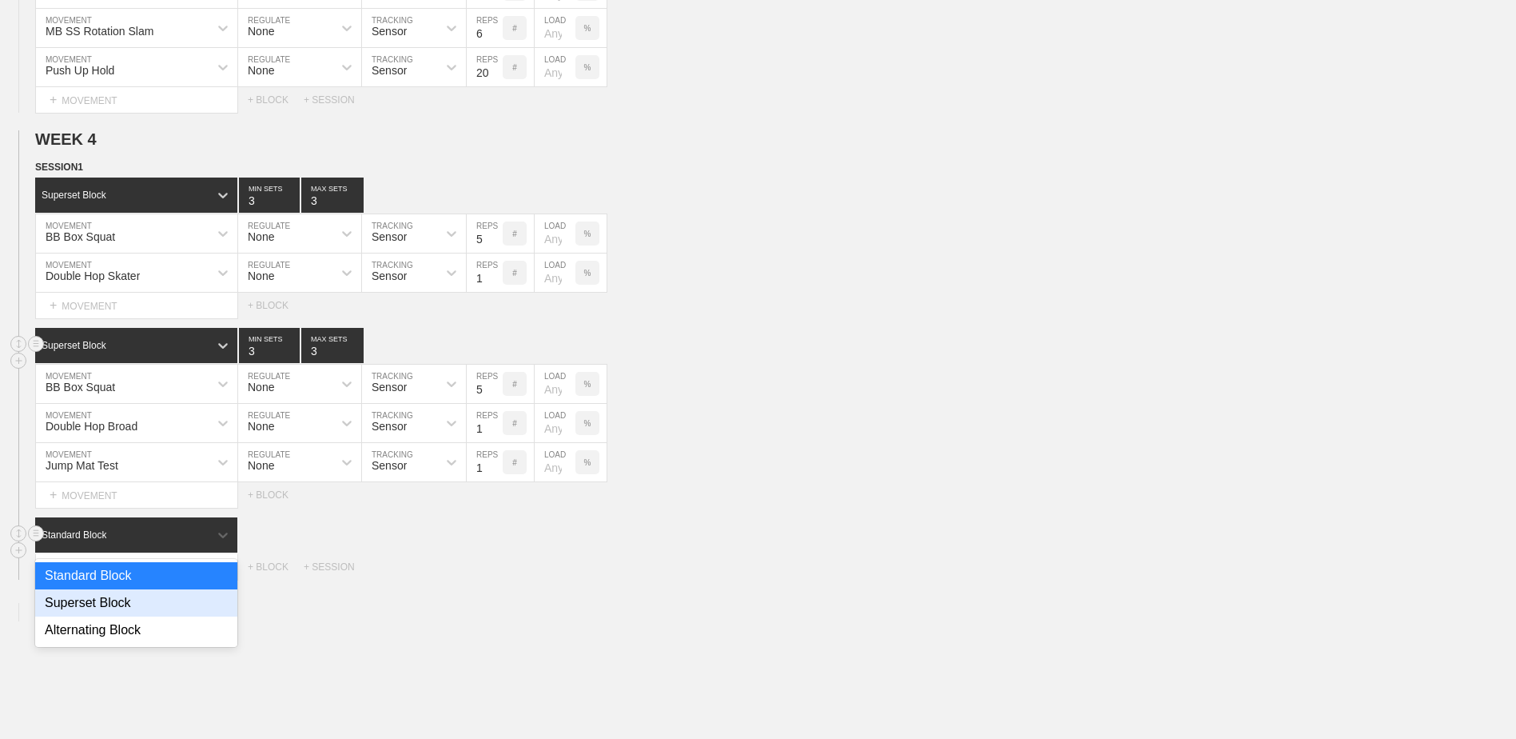
click at [149, 616] on div "Superset Block" at bounding box center [136, 602] width 202 height 27
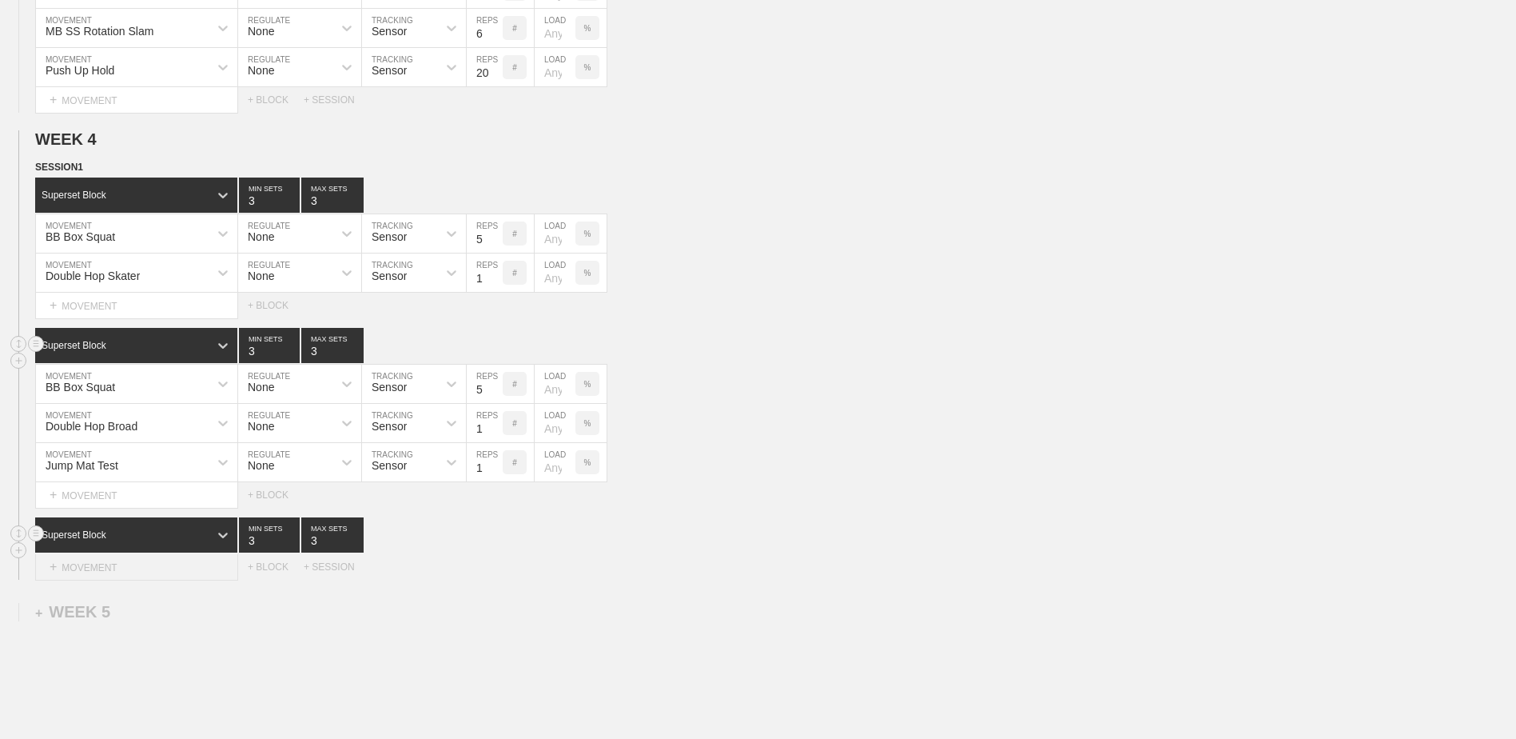
click at [146, 576] on div "+ MOVEMENT" at bounding box center [136, 567] width 203 height 26
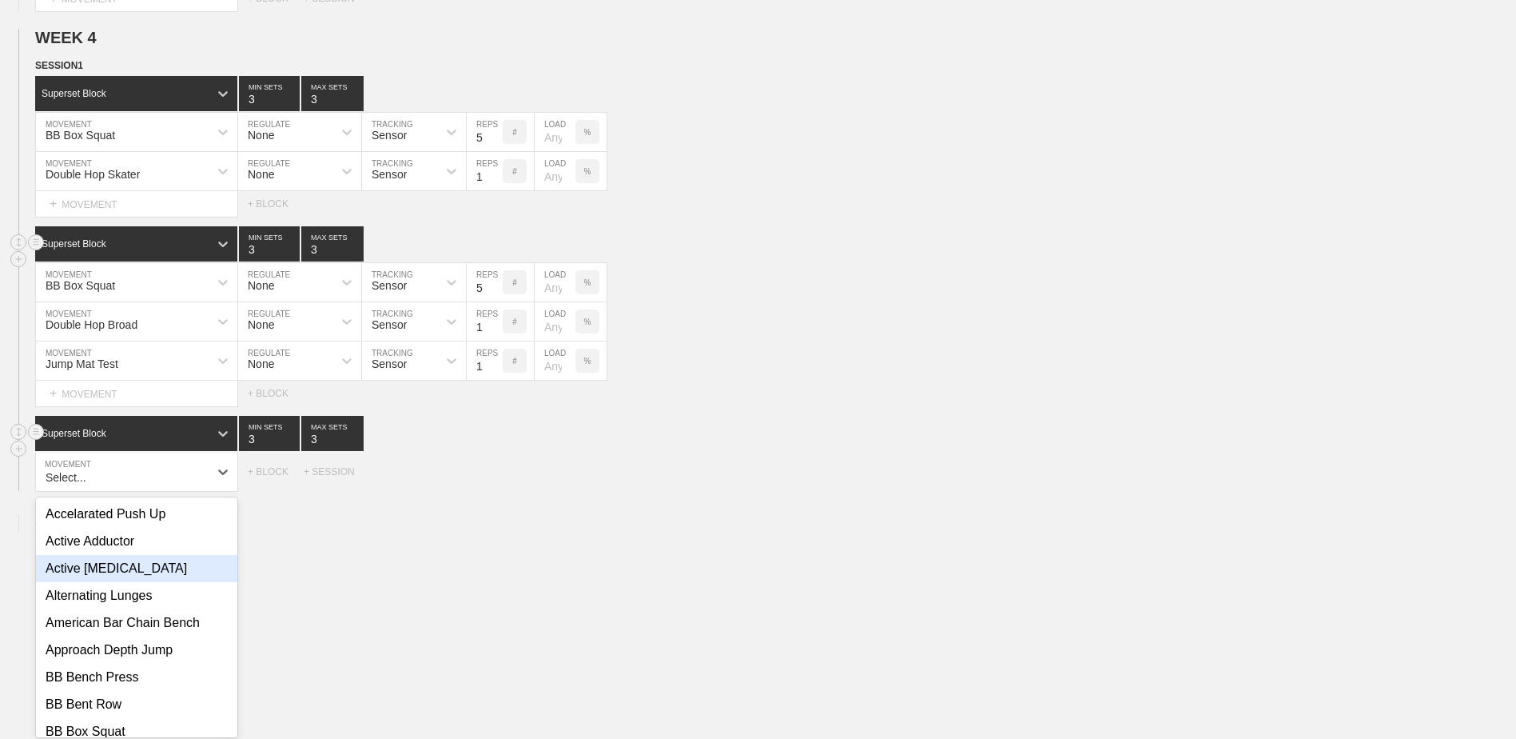
scroll to position [2491, 0]
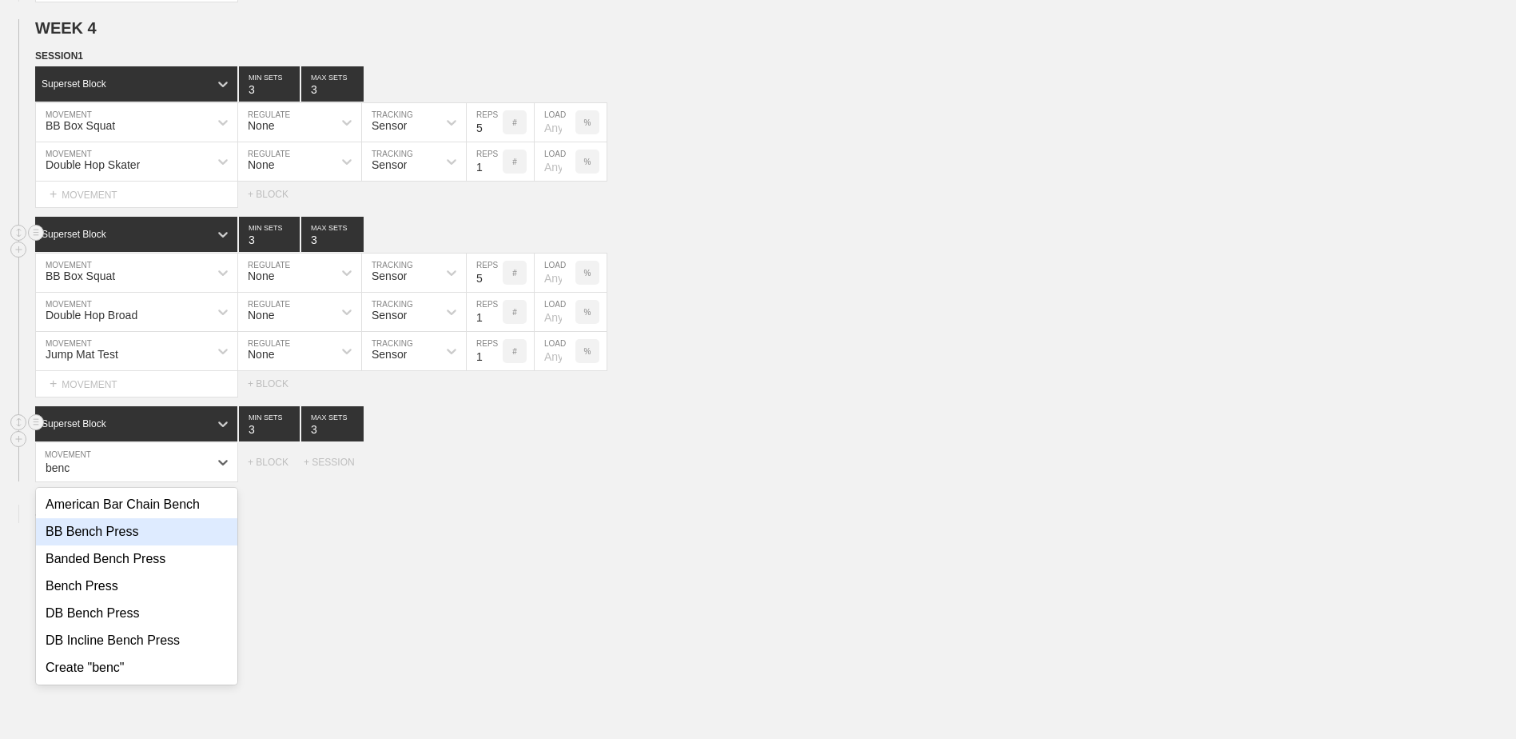
click at [141, 544] on div "BB Bench Press" at bounding box center [136, 531] width 201 height 27
type input "benc"
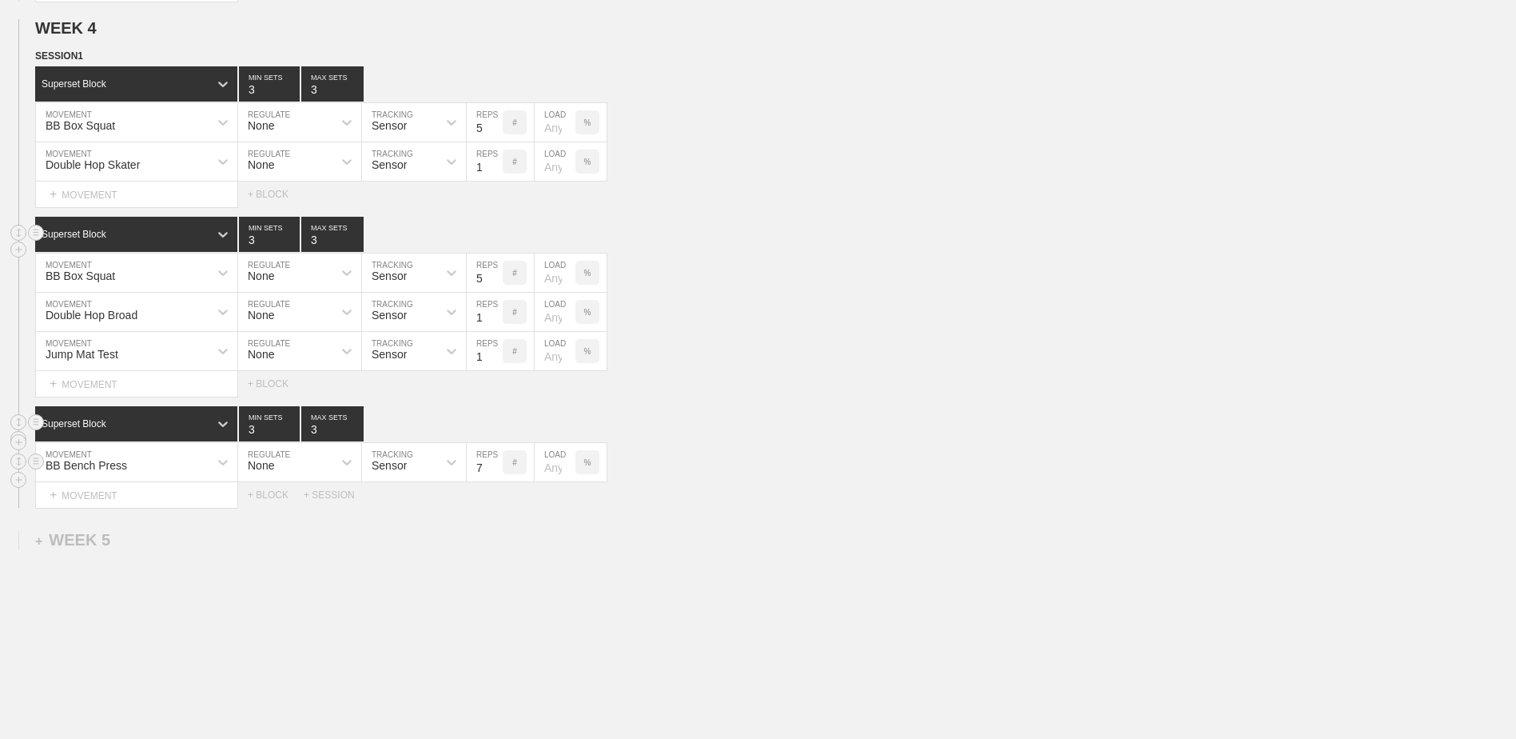
click at [494, 476] on input "7" at bounding box center [485, 462] width 36 height 38
click at [494, 476] on input "6" at bounding box center [485, 462] width 36 height 38
type input "5"
click at [494, 476] on input "5" at bounding box center [485, 462] width 36 height 38
click at [165, 502] on div "+ MOVEMENT" at bounding box center [136, 495] width 203 height 26
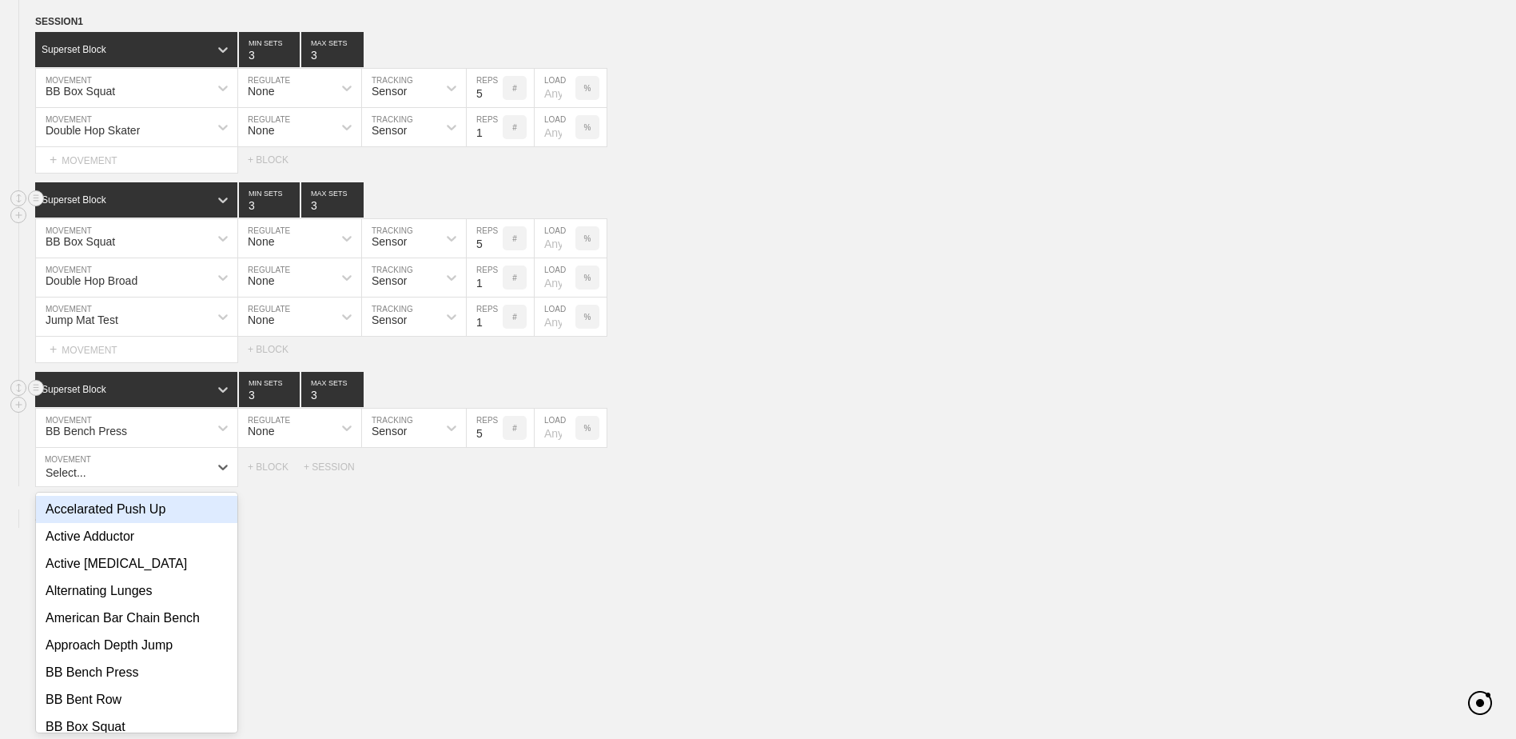
scroll to position [2530, 0]
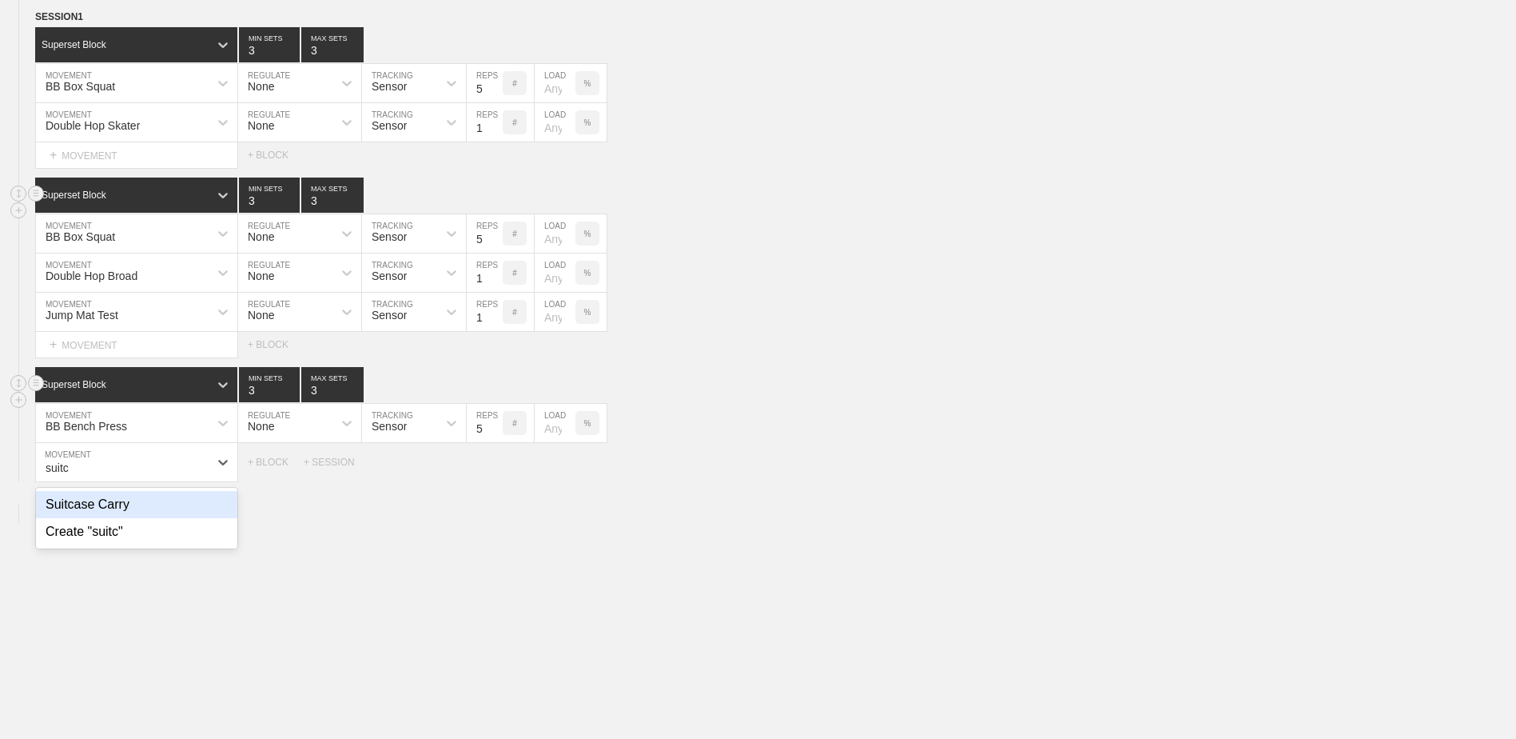
click at [165, 502] on div "Suitcase Carry" at bounding box center [136, 504] width 201 height 27
type input "suitc"
click at [496, 473] on input "7" at bounding box center [485, 462] width 36 height 38
click at [496, 473] on input "6" at bounding box center [485, 462] width 36 height 38
click at [496, 473] on input "5" at bounding box center [485, 462] width 36 height 38
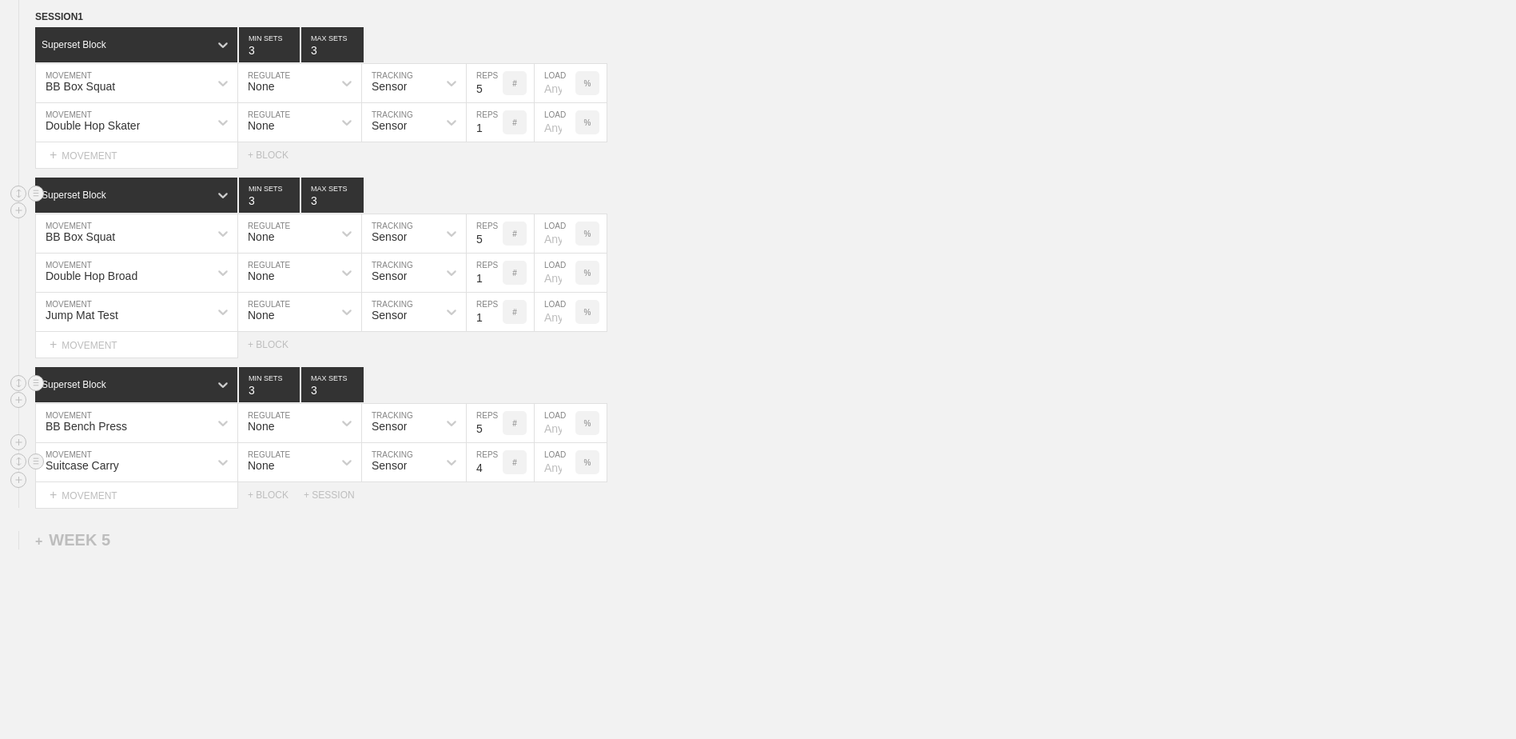
click at [496, 473] on input "4" at bounding box center [485, 462] width 36 height 38
click at [496, 473] on input "3" at bounding box center [485, 462] width 36 height 38
click at [496, 473] on input "2" at bounding box center [485, 462] width 36 height 38
type input "1"
click at [496, 473] on input "1" at bounding box center [485, 462] width 36 height 38
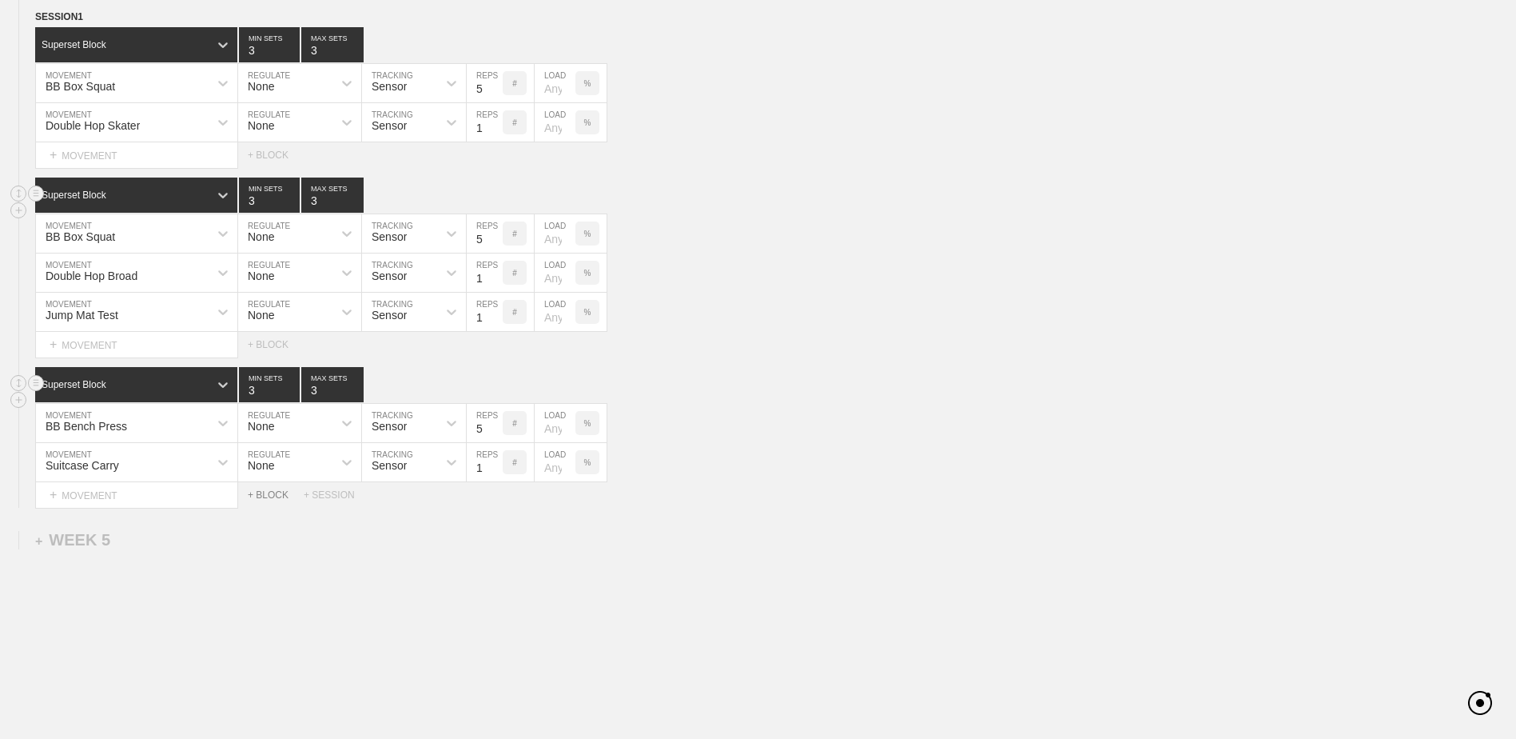
click at [271, 496] on div "+ BLOCK" at bounding box center [276, 494] width 56 height 11
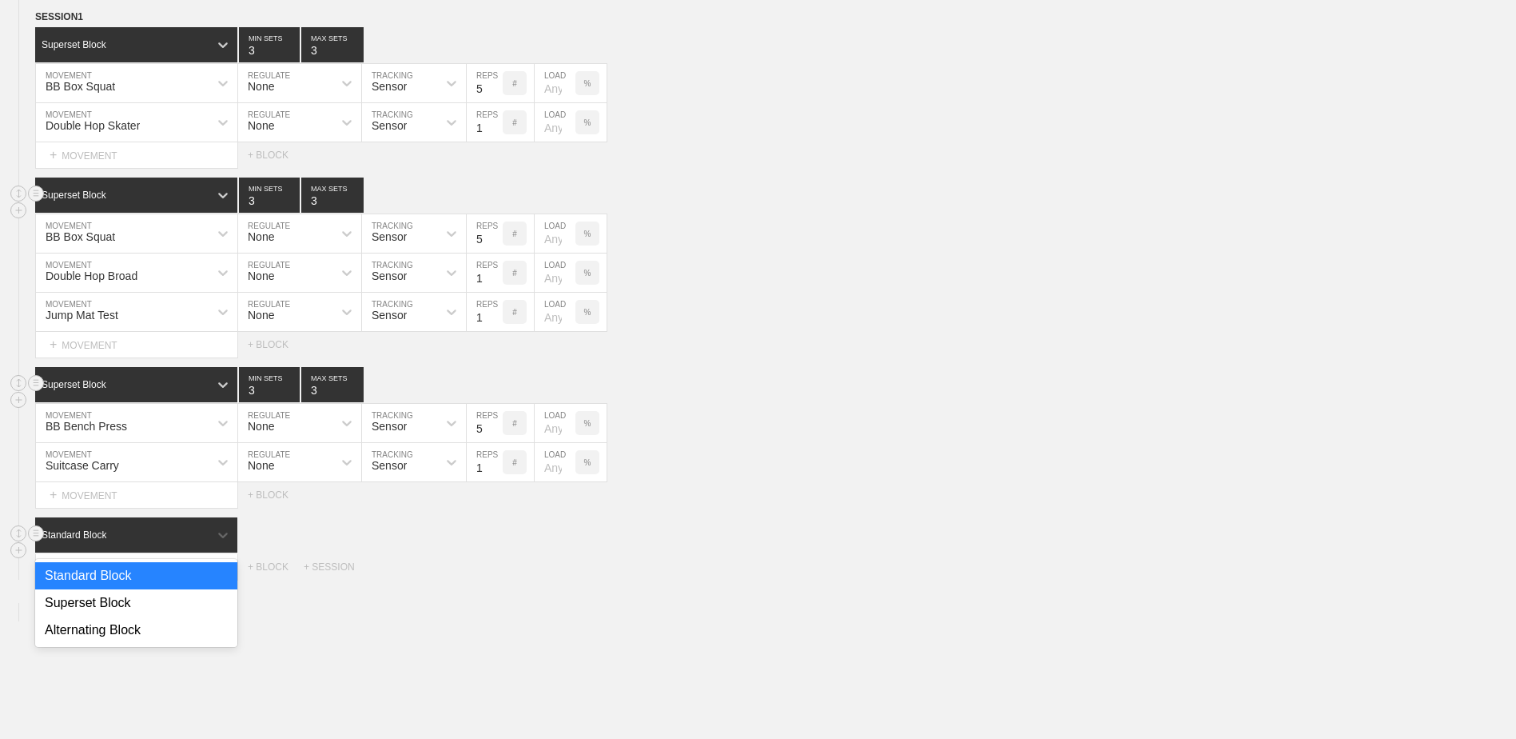
click at [170, 532] on div "Standard Block" at bounding box center [121, 535] width 173 height 14
click at [157, 599] on div "Superset Block" at bounding box center [136, 602] width 202 height 27
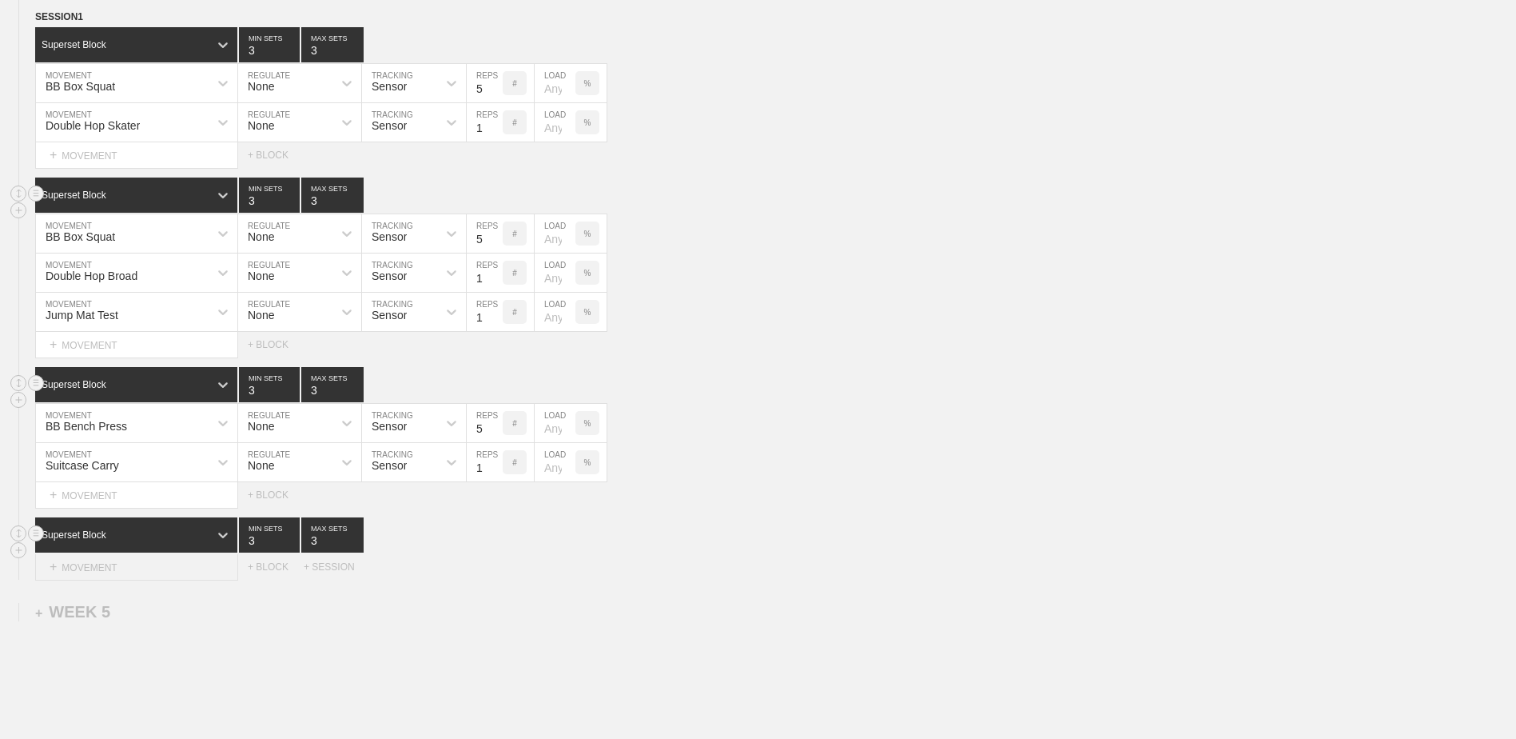
click at [147, 567] on div "+ MOVEMENT" at bounding box center [136, 567] width 203 height 26
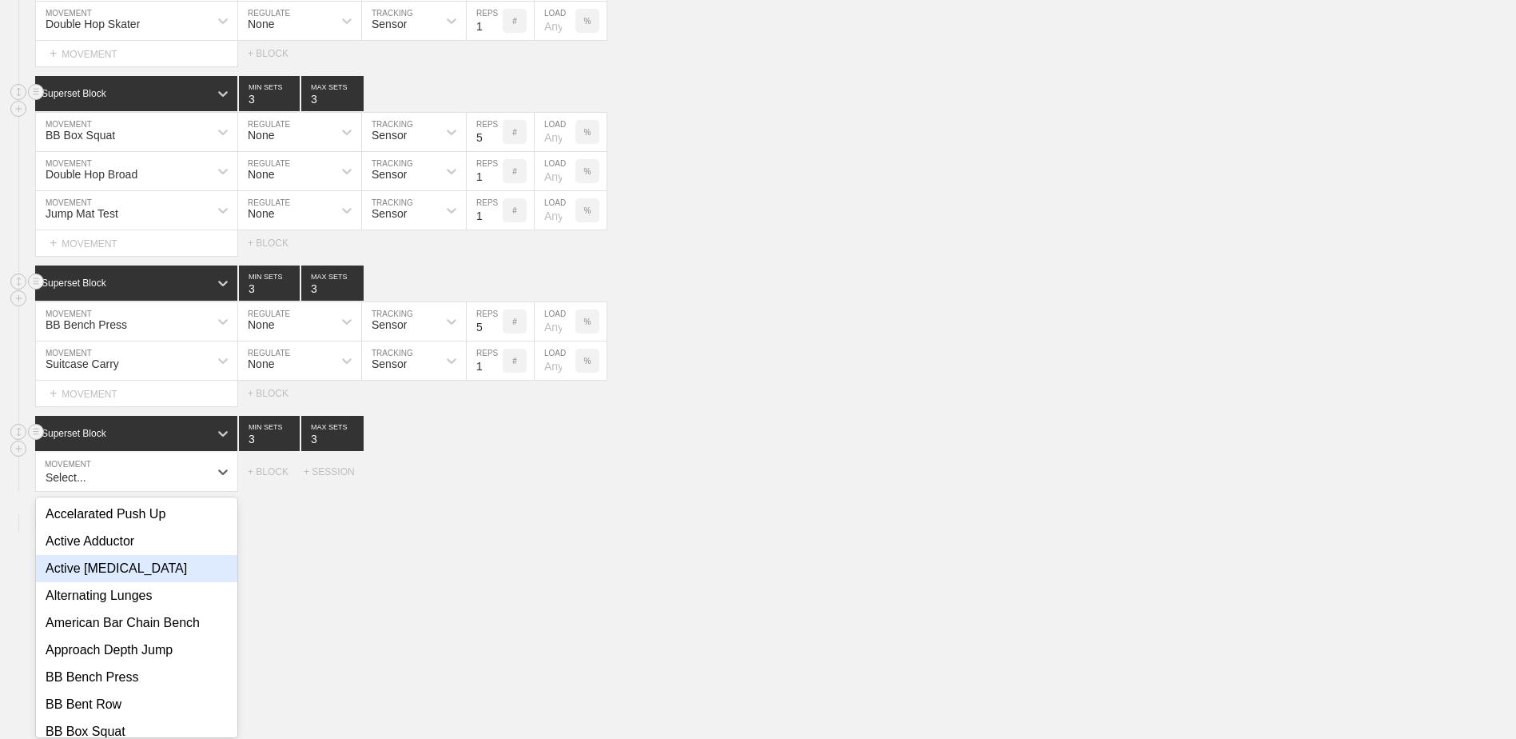
scroll to position [2641, 0]
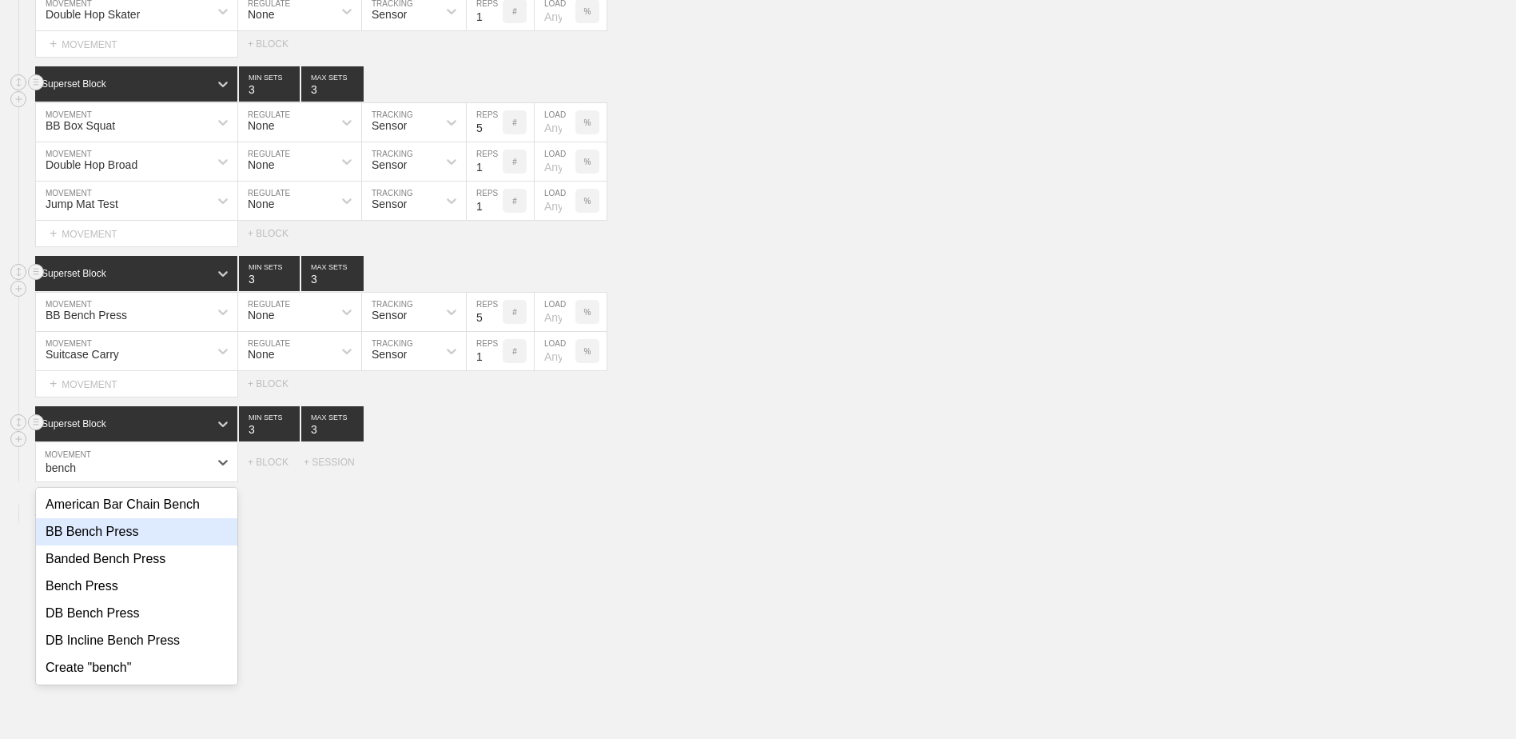
click at [152, 532] on div "BB Bench Press" at bounding box center [136, 531] width 201 height 27
type input "bench"
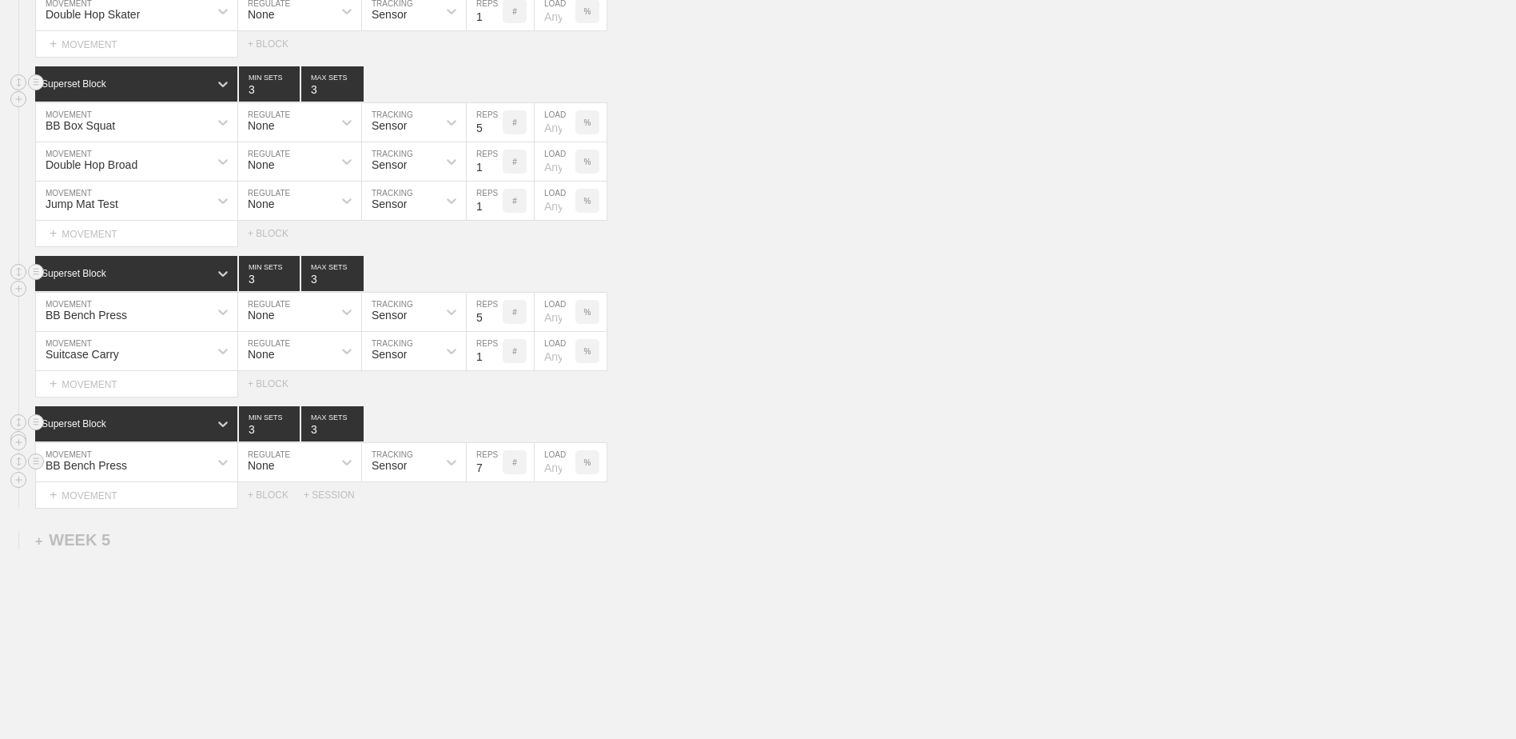
click at [495, 474] on input "7" at bounding box center [485, 462] width 36 height 38
click at [495, 474] on input "6" at bounding box center [485, 462] width 36 height 38
type input "5"
click at [495, 474] on input "5" at bounding box center [485, 462] width 36 height 38
click at [181, 488] on div "+ MOVEMENT" at bounding box center [136, 495] width 203 height 26
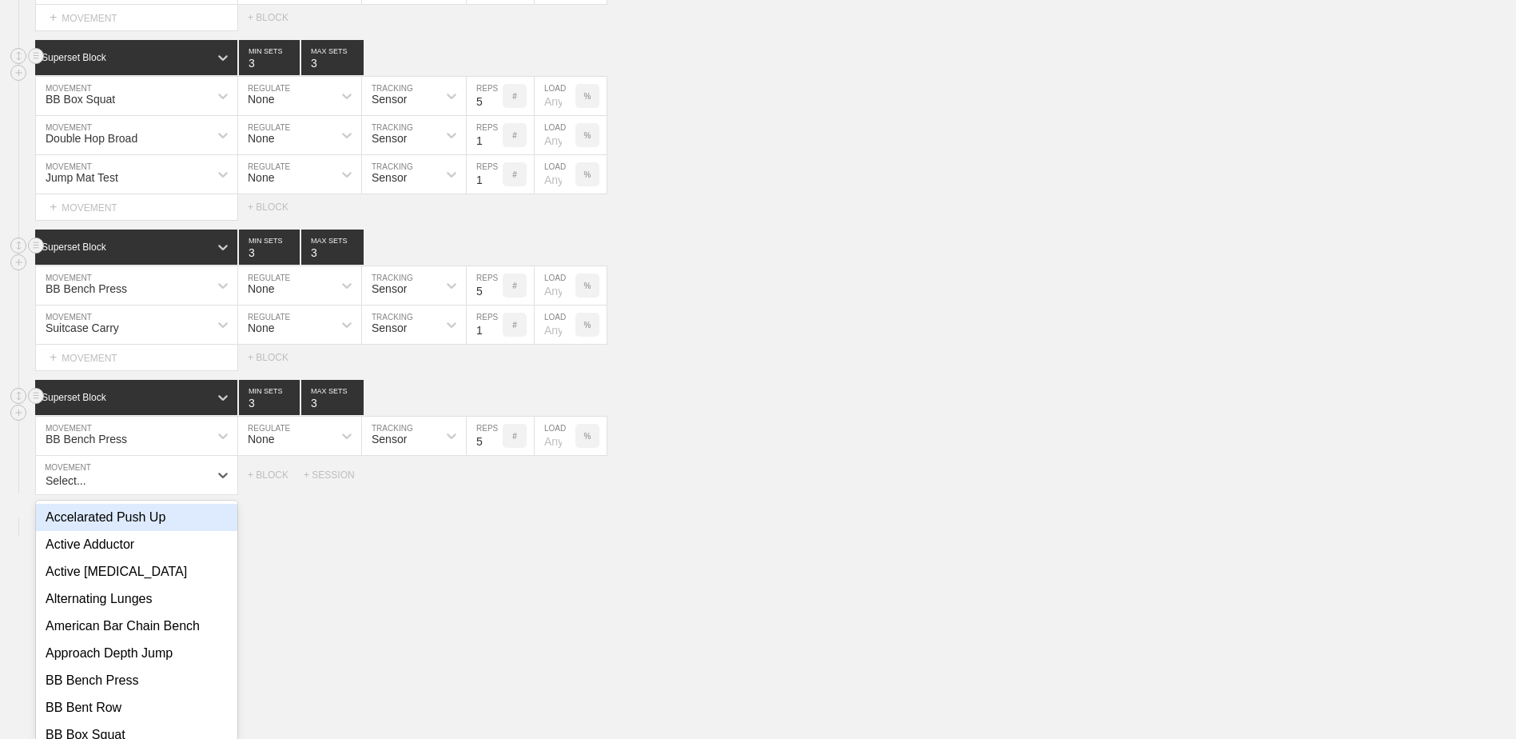
scroll to position [2680, 0]
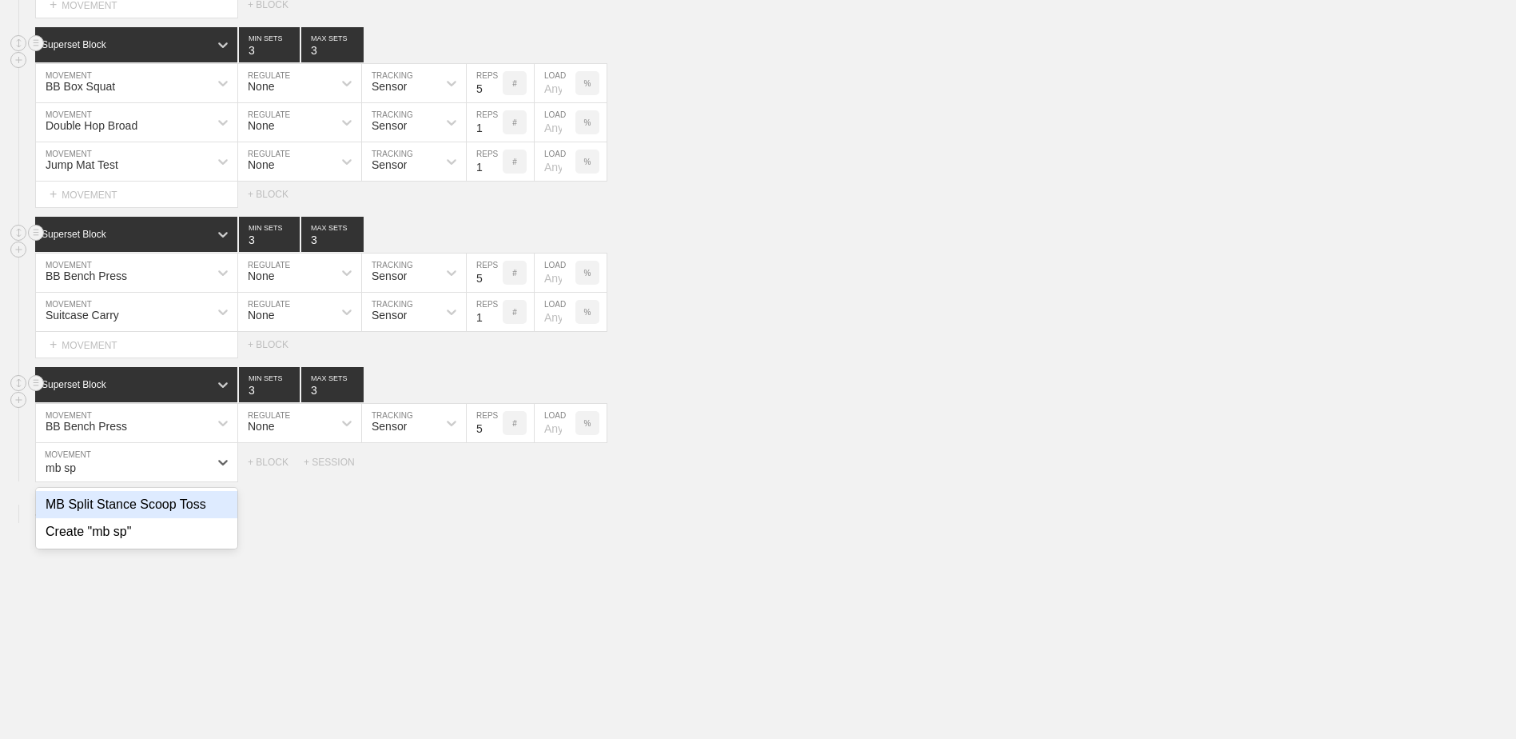
click at [175, 511] on div "MB Split Stance Scoop Toss" at bounding box center [136, 504] width 201 height 27
type input "mb sp"
click at [491, 472] on input "7" at bounding box center [485, 462] width 36 height 38
click at [493, 472] on input "6" at bounding box center [485, 462] width 36 height 38
click at [493, 472] on input "5" at bounding box center [485, 462] width 36 height 38
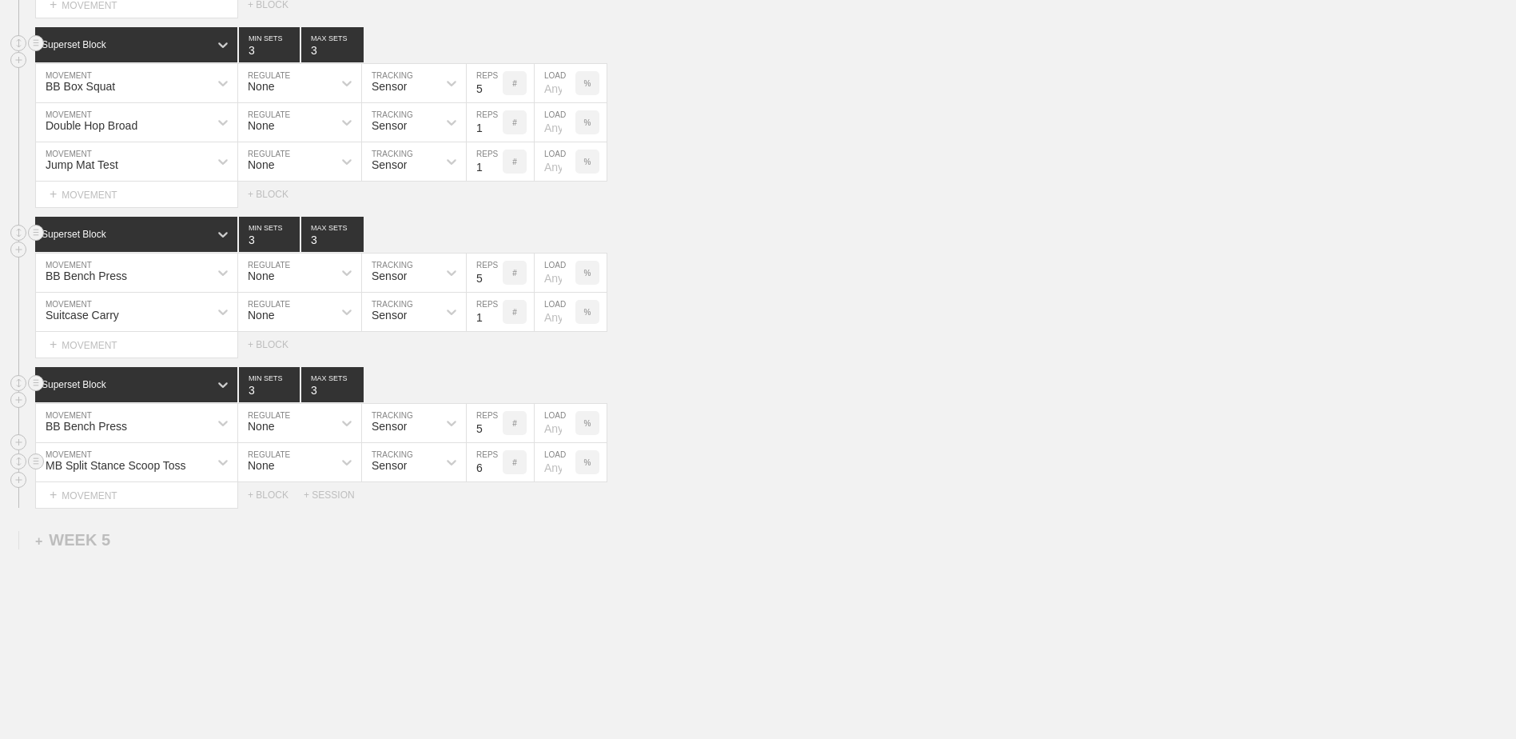
click at [493, 472] on input "6" at bounding box center [485, 462] width 36 height 38
click at [493, 472] on input "7" at bounding box center [485, 462] width 36 height 38
click at [496, 474] on input "6" at bounding box center [485, 462] width 36 height 38
type input "5"
click at [496, 474] on input "5" at bounding box center [485, 462] width 36 height 38
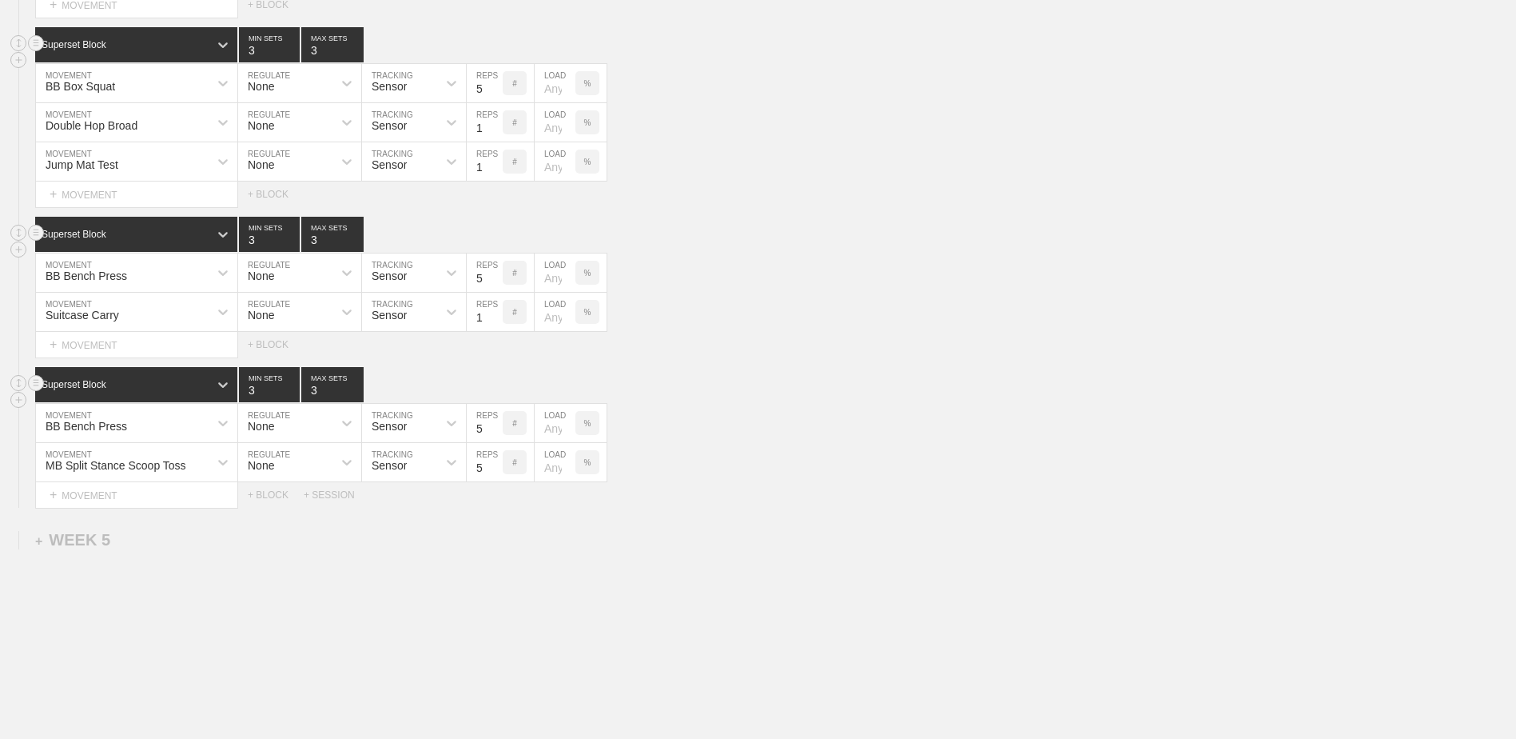
click at [277, 500] on div "+ BLOCK" at bounding box center [276, 494] width 56 height 11
click at [185, 541] on div "Standard Block" at bounding box center [121, 535] width 173 height 14
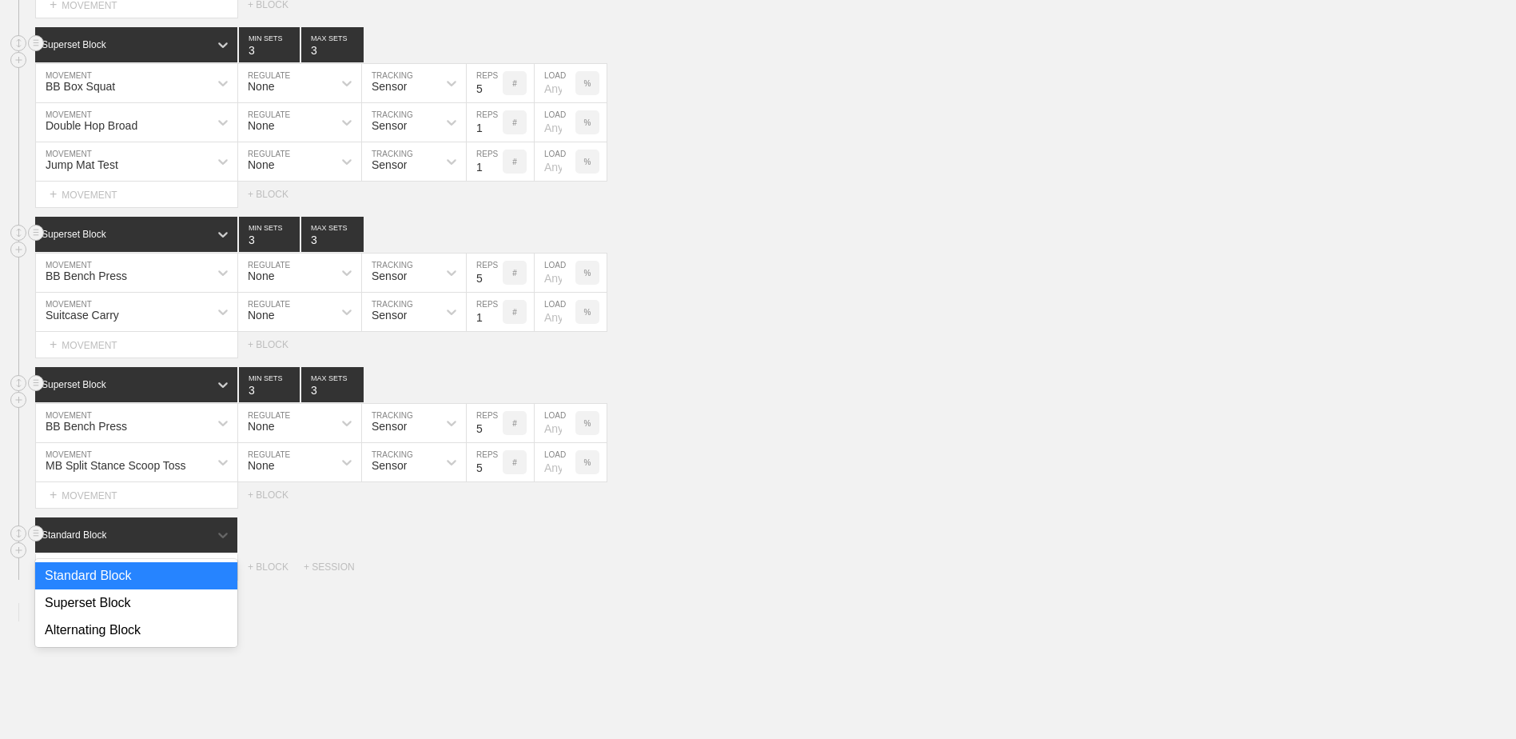
click at [168, 597] on div "Superset Block" at bounding box center [136, 602] width 202 height 27
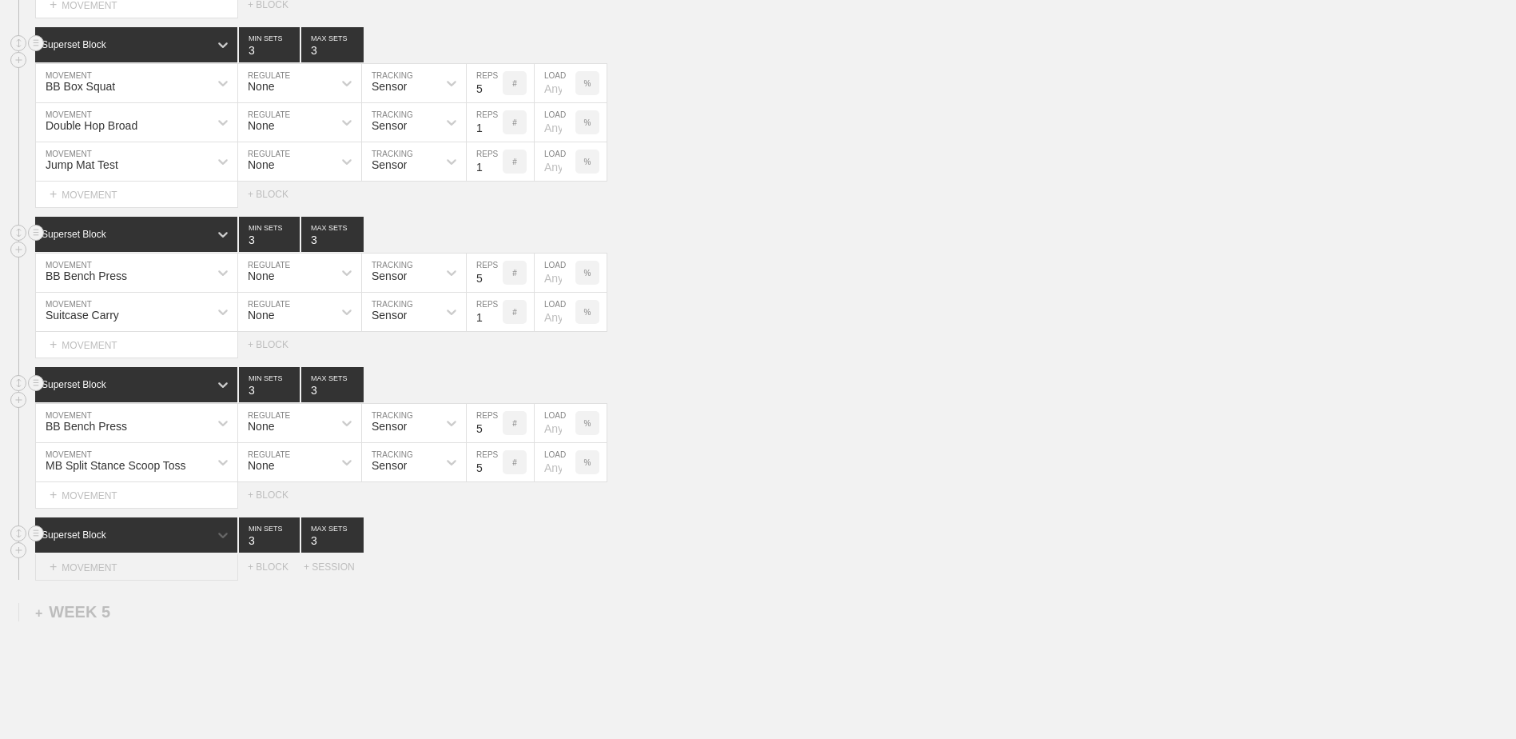
click at [156, 570] on div "+ MOVEMENT" at bounding box center [136, 567] width 203 height 26
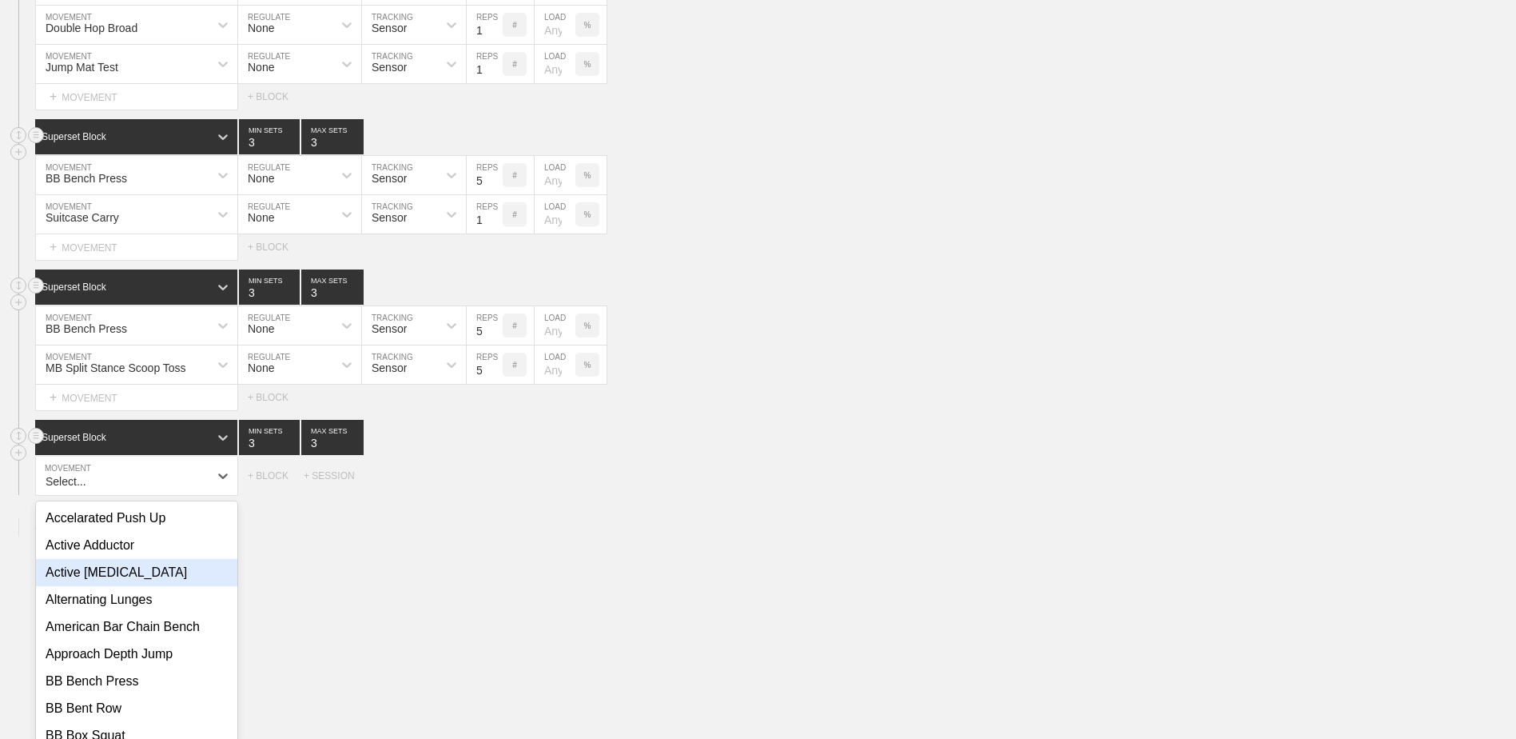
scroll to position [2791, 0]
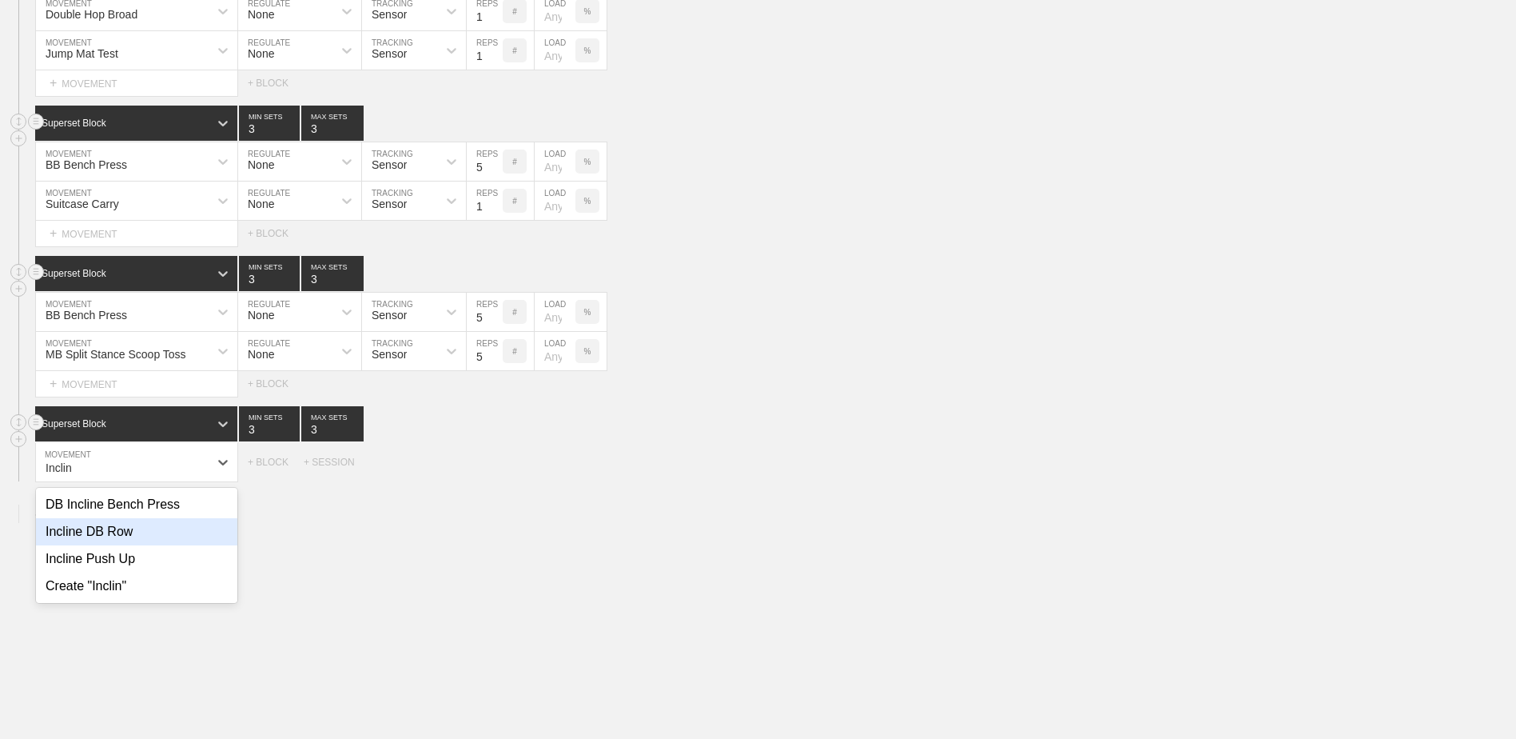
click at [139, 540] on div "Incline DB Row" at bounding box center [136, 531] width 201 height 27
type input "Inclin"
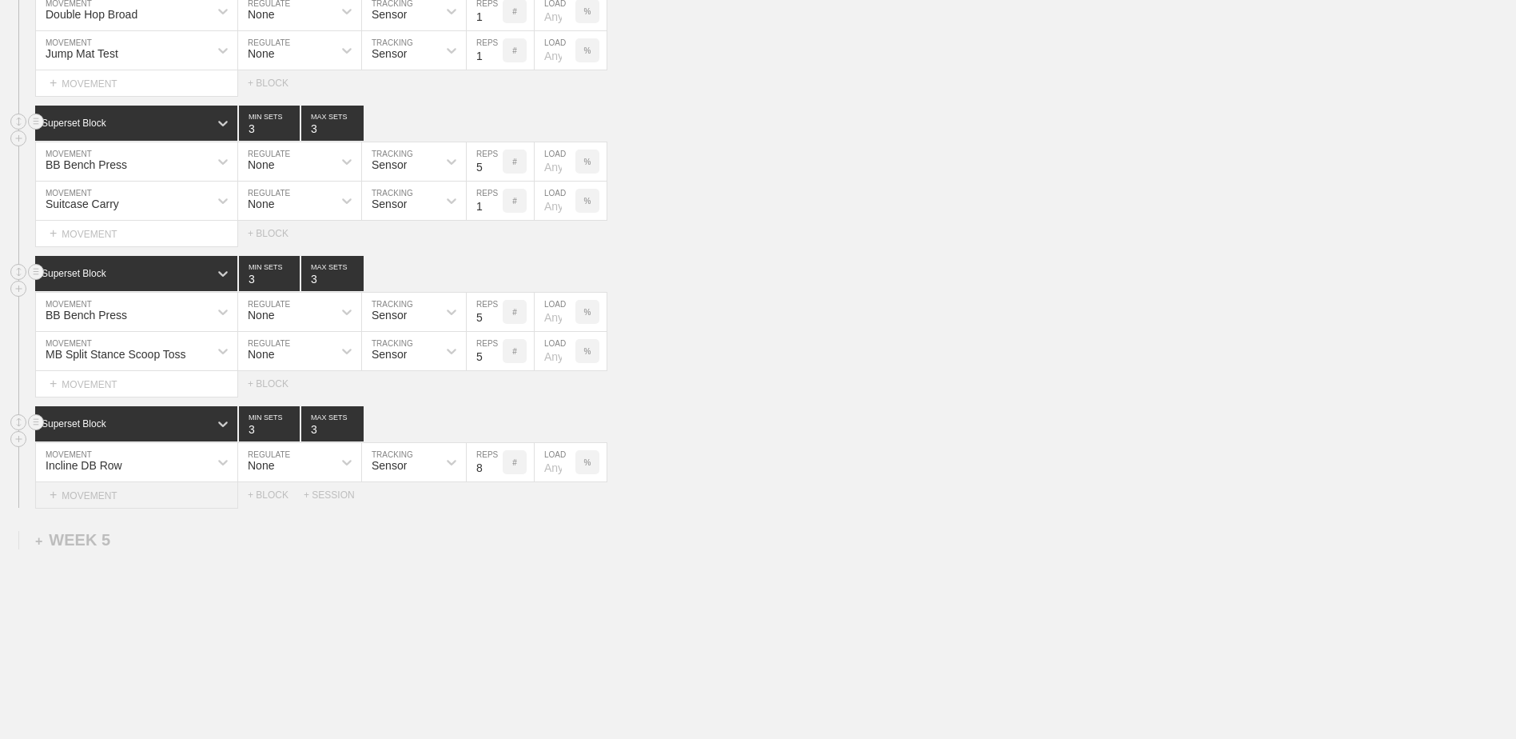
click at [126, 500] on div "+ MOVEMENT" at bounding box center [136, 495] width 203 height 26
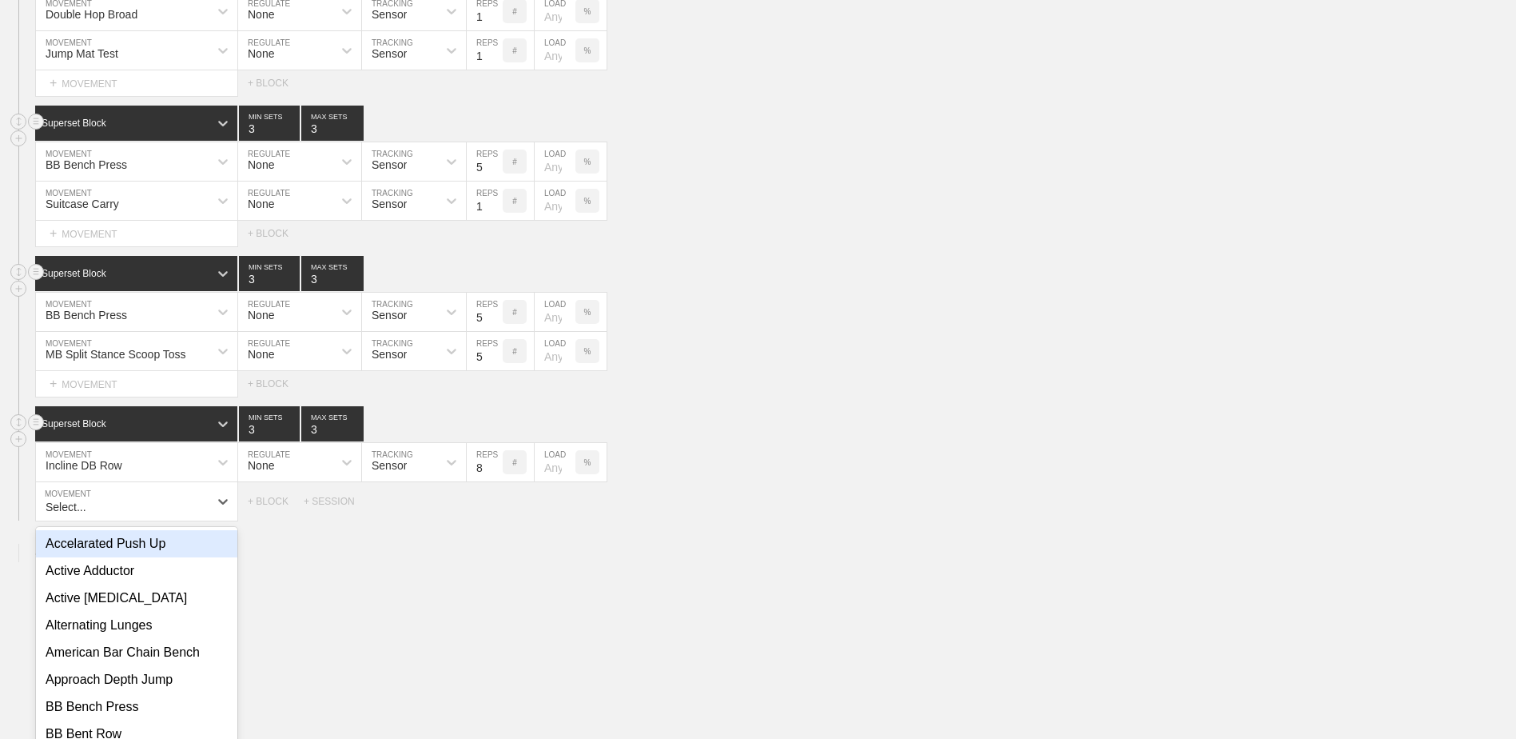
scroll to position [2830, 0]
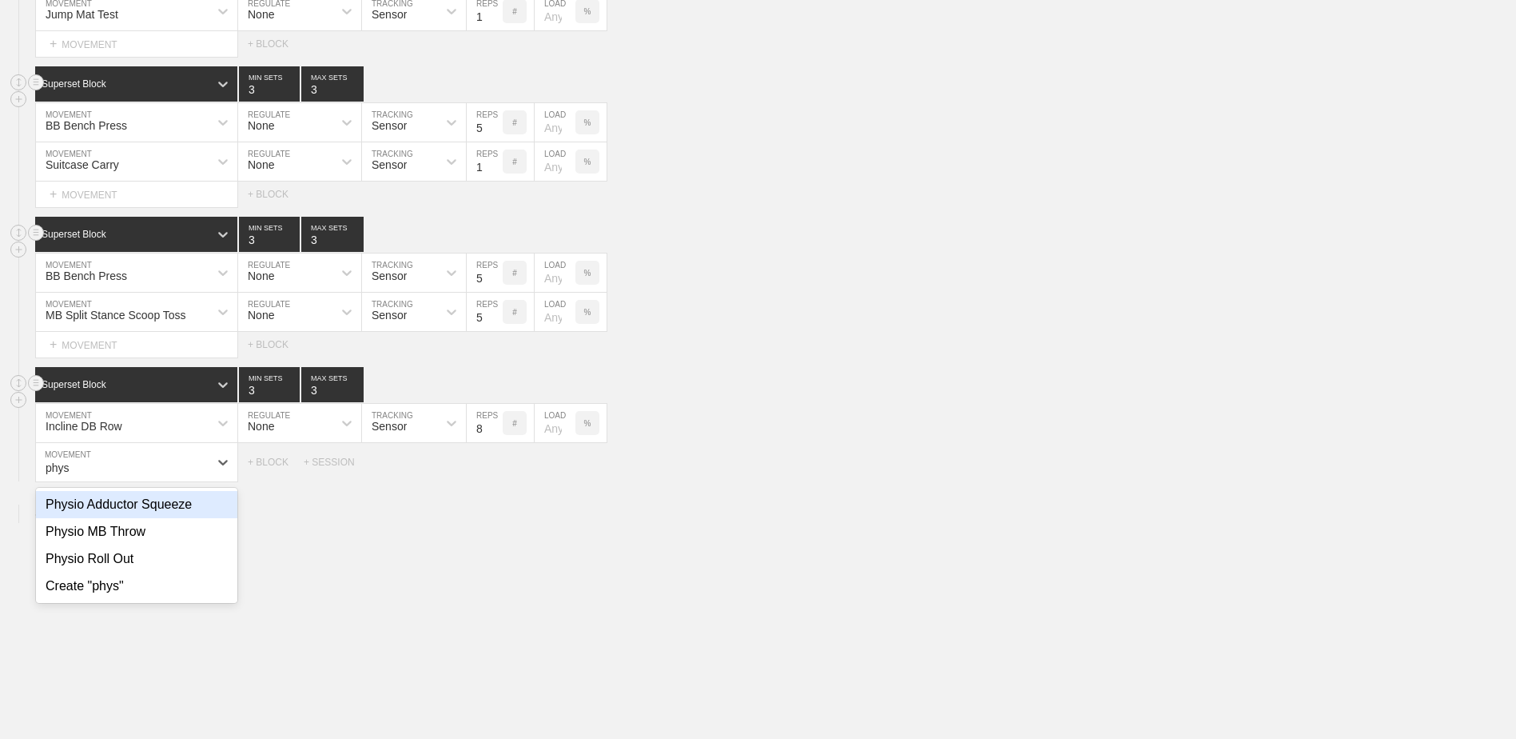
click at [136, 508] on div "Physio Adductor Squeeze" at bounding box center [136, 504] width 201 height 27
type input "phys"
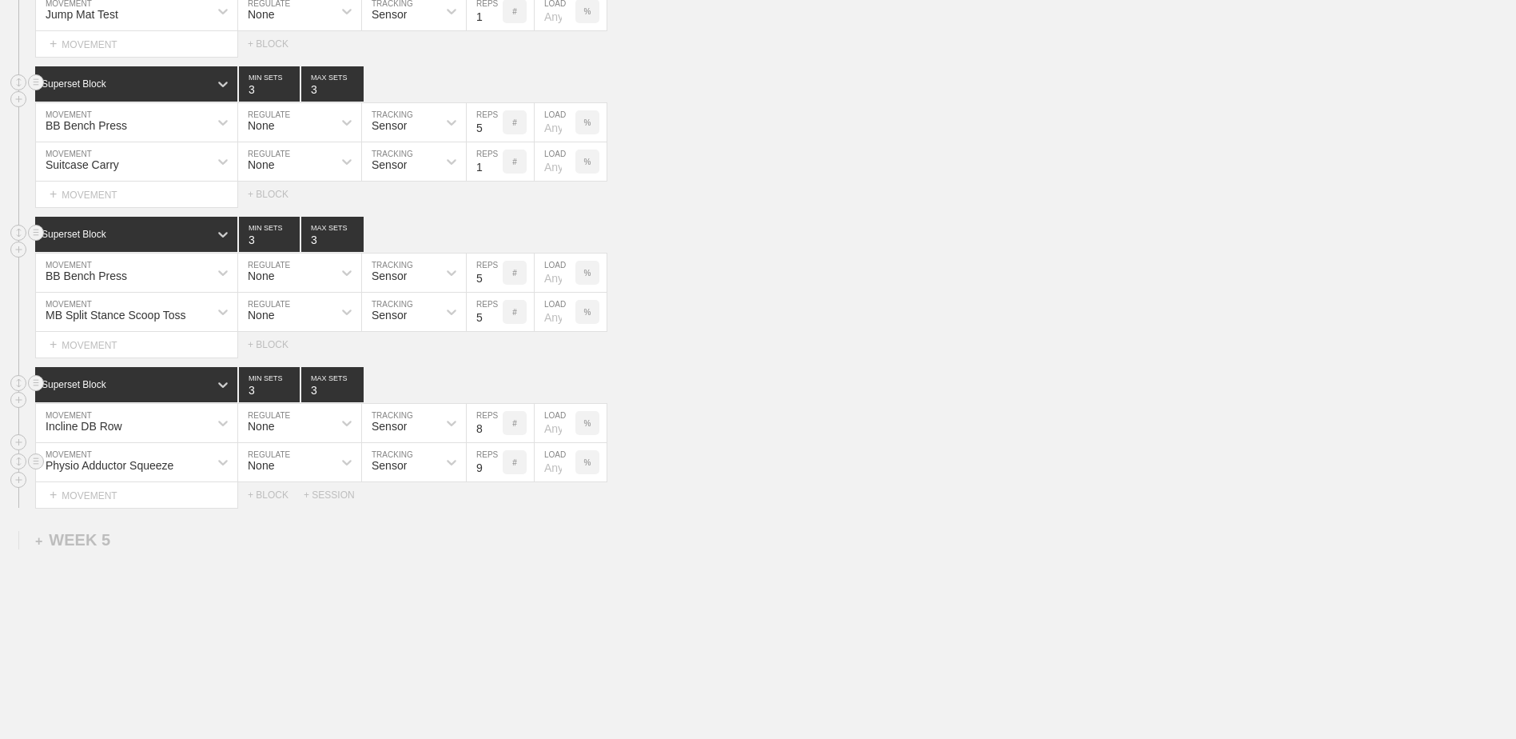
click at [496, 465] on input "9" at bounding box center [485, 462] width 36 height 38
click at [496, 465] on input "10" at bounding box center [485, 462] width 36 height 38
click at [496, 465] on input "11" at bounding box center [485, 462] width 36 height 38
click at [496, 465] on input "12" at bounding box center [485, 462] width 36 height 38
click at [496, 465] on input "13" at bounding box center [485, 462] width 36 height 38
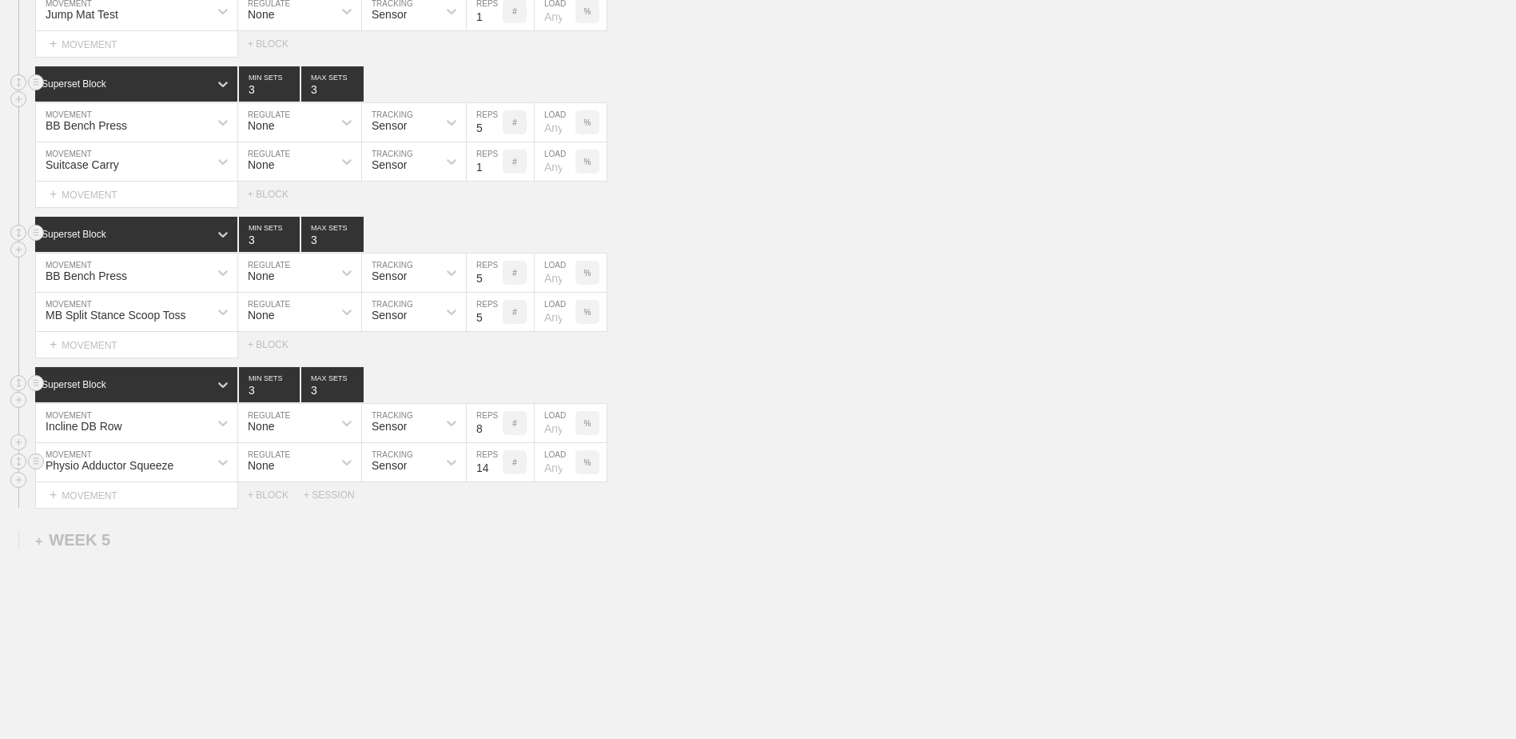
click at [496, 465] on input "14" at bounding box center [485, 462] width 36 height 38
click at [496, 465] on input "15" at bounding box center [485, 462] width 36 height 38
click at [496, 465] on input "16" at bounding box center [485, 462] width 36 height 38
click at [496, 465] on input "17" at bounding box center [485, 462] width 36 height 38
click at [496, 465] on input "18" at bounding box center [485, 462] width 36 height 38
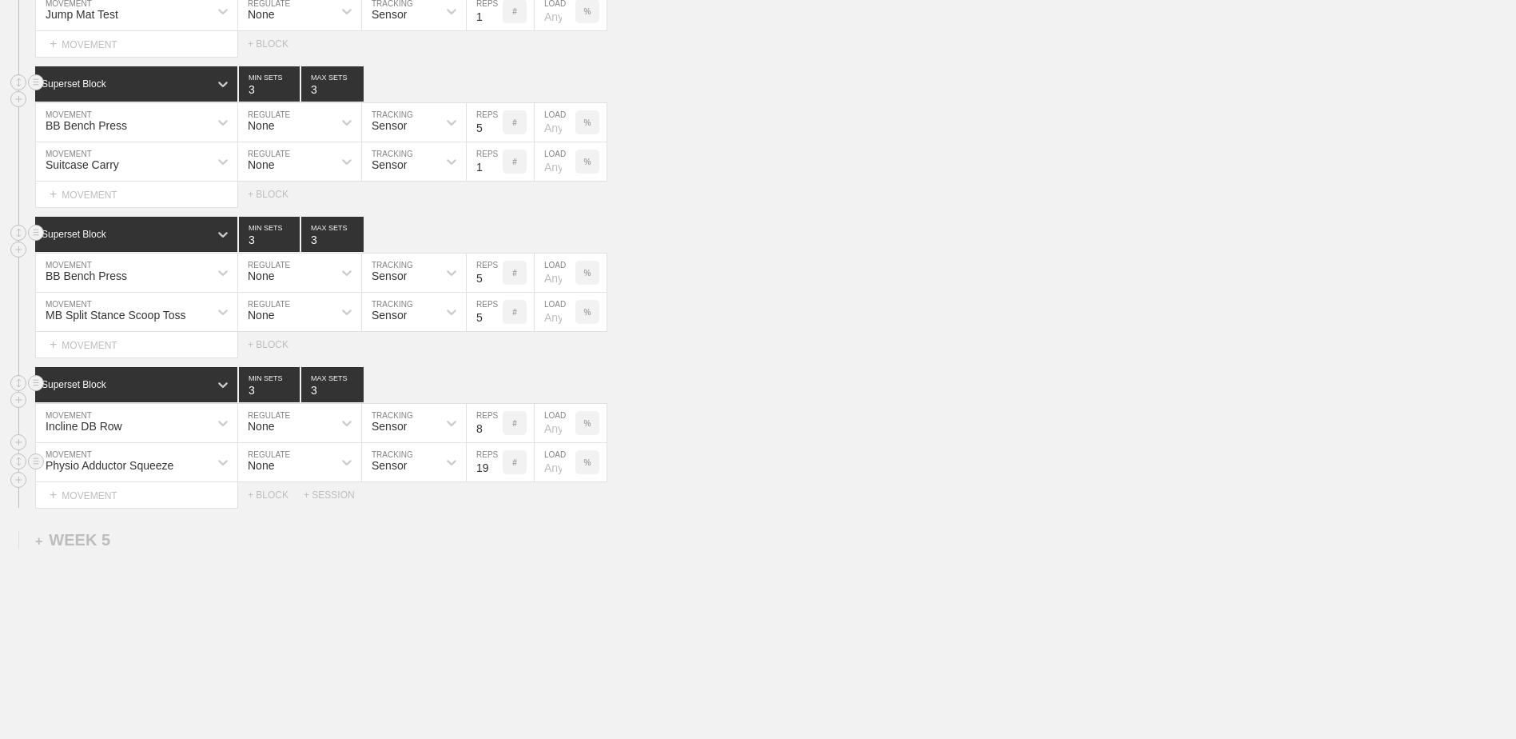
click at [496, 465] on input "19" at bounding box center [485, 462] width 36 height 38
click at [496, 465] on input "20" at bounding box center [485, 462] width 36 height 38
click at [496, 465] on input "21" at bounding box center [485, 462] width 36 height 38
type input "20"
click at [494, 474] on input "20" at bounding box center [485, 462] width 36 height 38
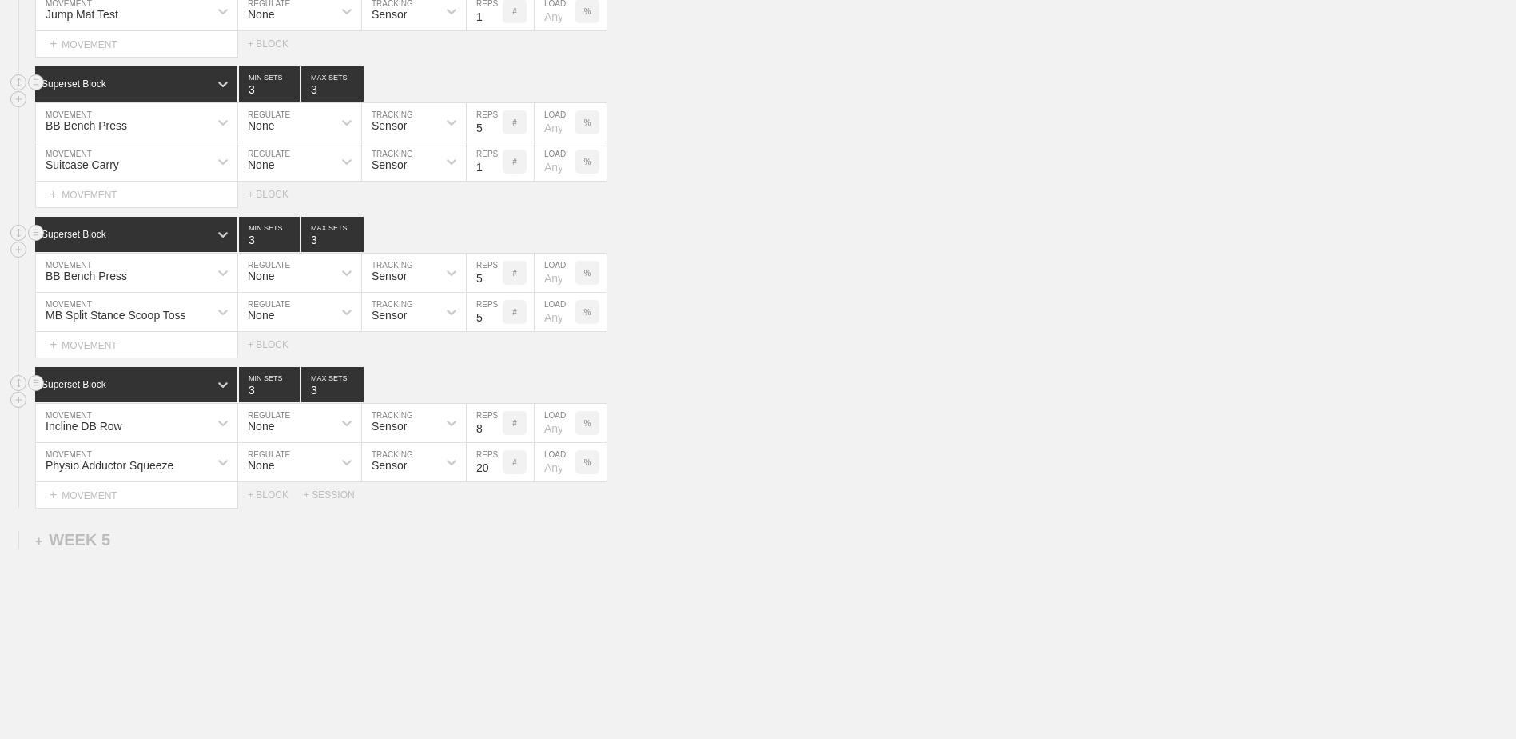
click at [1165, 331] on div "MB Split Stance Scoop Toss MOVEMENT None REGULATE Sensor TRACKING 5 REPS # LOAD…" at bounding box center [758, 312] width 1516 height 39
